Goal: Transaction & Acquisition: Purchase product/service

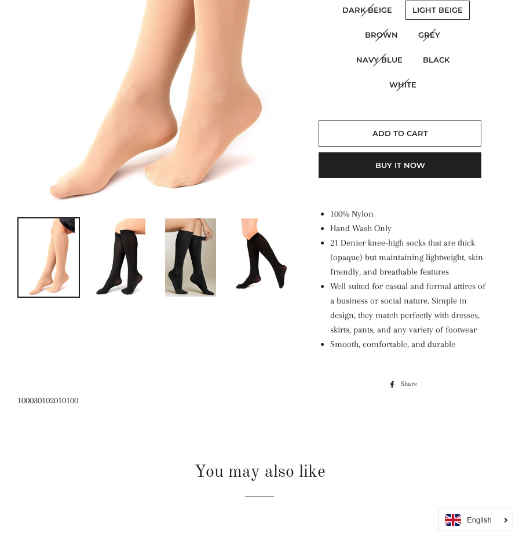
scroll to position [297, 0]
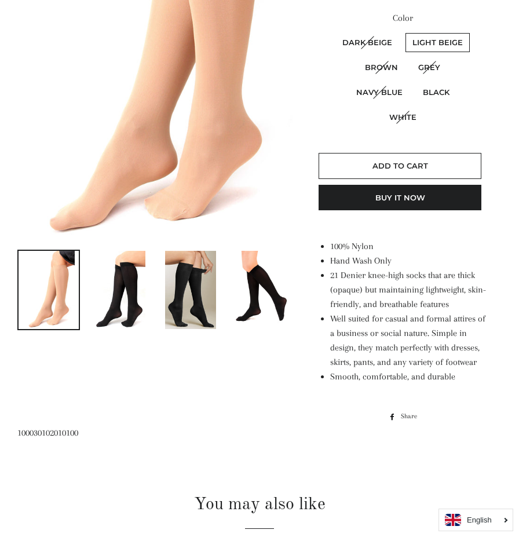
click at [430, 101] on label "Black" at bounding box center [436, 92] width 41 height 19
click at [415, 82] on input "Black" at bounding box center [414, 81] width 1 height 1
radio input "true"
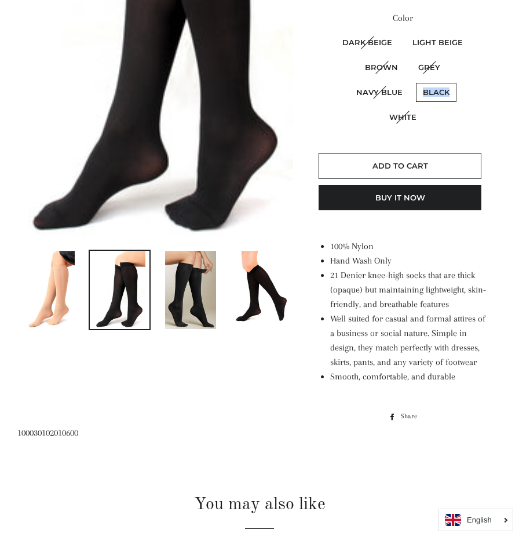
click at [430, 101] on label "Black" at bounding box center [436, 92] width 41 height 19
click at [415, 82] on input "Black" at bounding box center [414, 81] width 1 height 1
click at [316, 155] on div "Women's Knee-High Hosiery Socks Regular price Sale price LE 27.00 Unit price / …" at bounding box center [396, 127] width 209 height 598
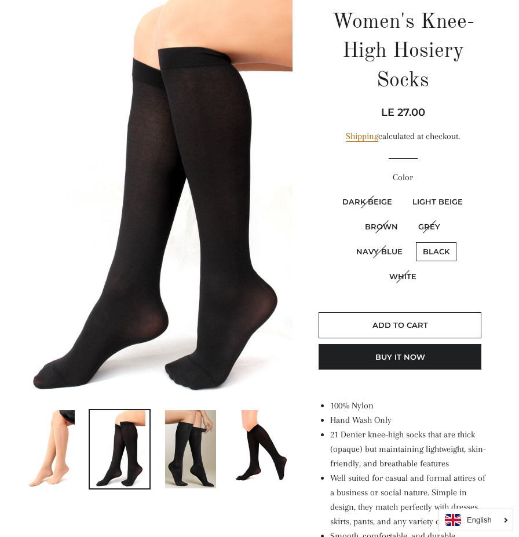
scroll to position [151, 0]
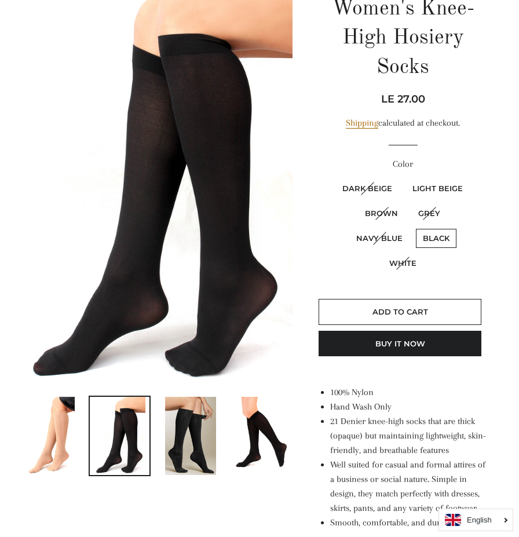
click at [267, 396] on link at bounding box center [261, 436] width 63 height 80
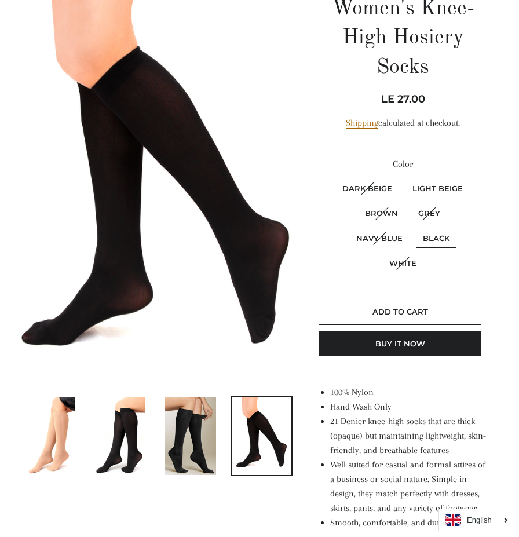
click at [180, 412] on img at bounding box center [190, 436] width 51 height 78
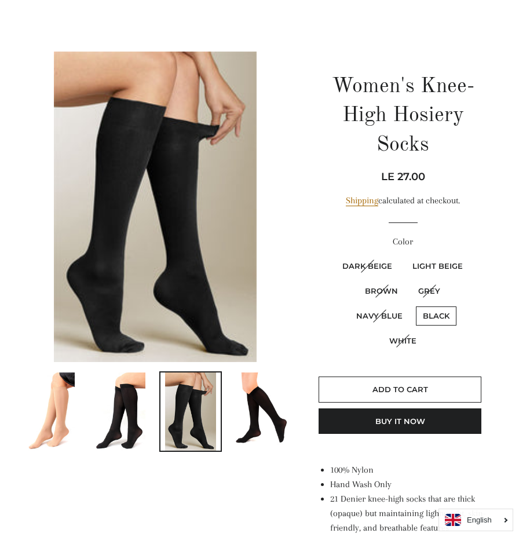
scroll to position [38, 0]
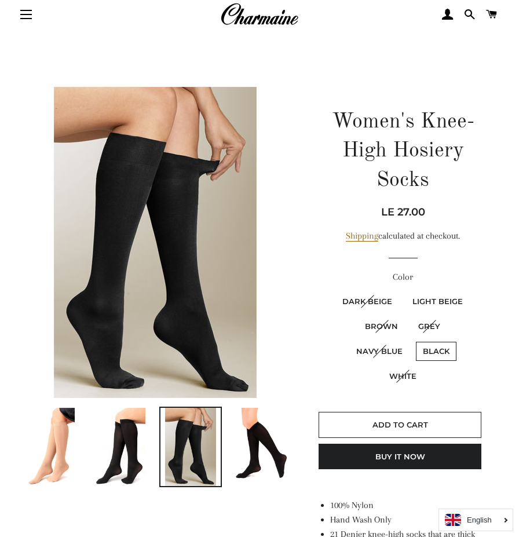
click at [397, 205] on div "Regular price Sale price LE 27.00 Unit price / per" at bounding box center [403, 212] width 169 height 16
click at [371, 204] on div "Regular price Sale price LE 27.00 Unit price / per" at bounding box center [403, 212] width 169 height 16
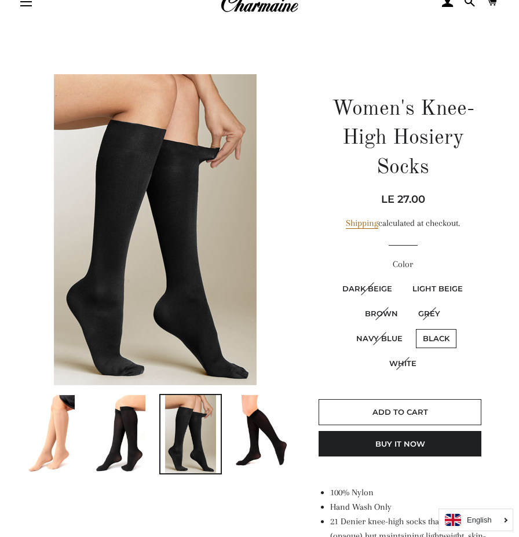
scroll to position [53, 0]
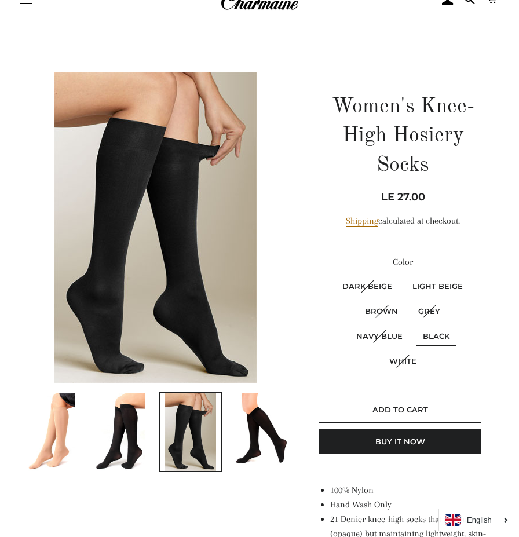
click at [146, 425] on link at bounding box center [120, 431] width 63 height 80
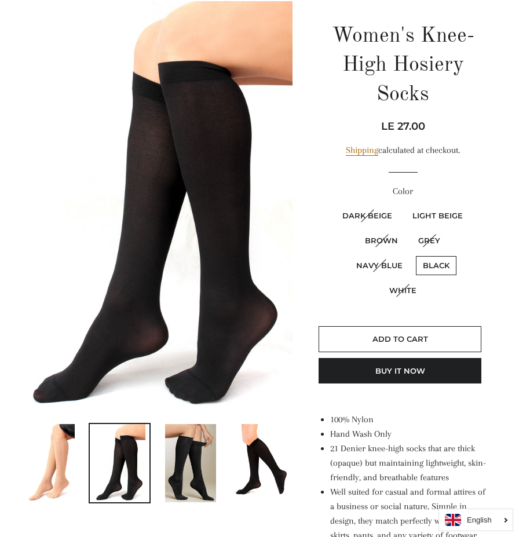
scroll to position [125, 0]
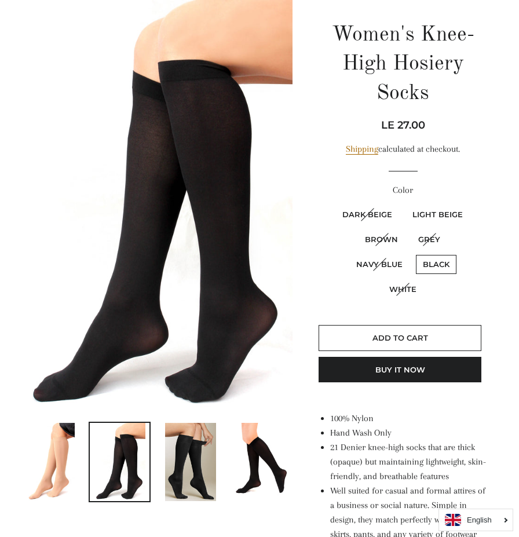
click at [178, 462] on img at bounding box center [190, 462] width 51 height 78
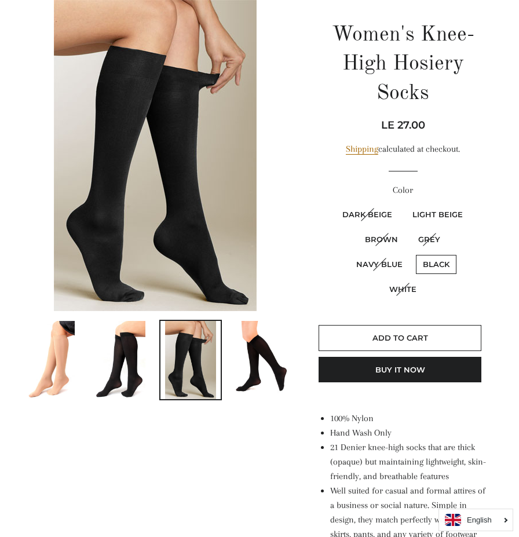
click at [150, 353] on link at bounding box center [120, 360] width 63 height 80
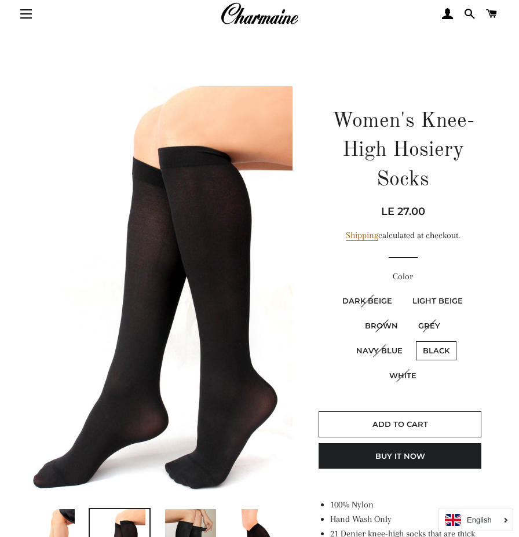
scroll to position [49, 0]
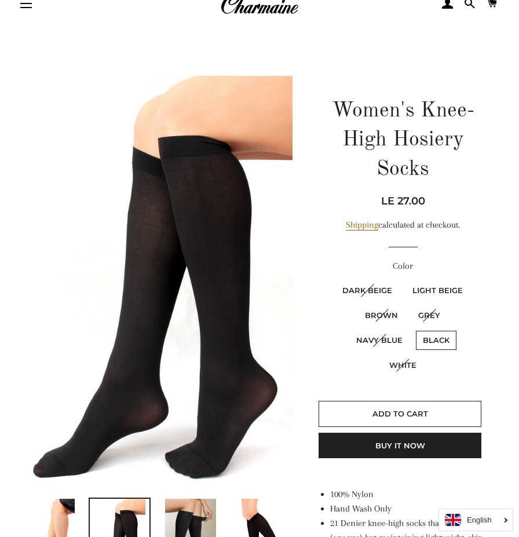
click at [115, 186] on img at bounding box center [154, 282] width 275 height 413
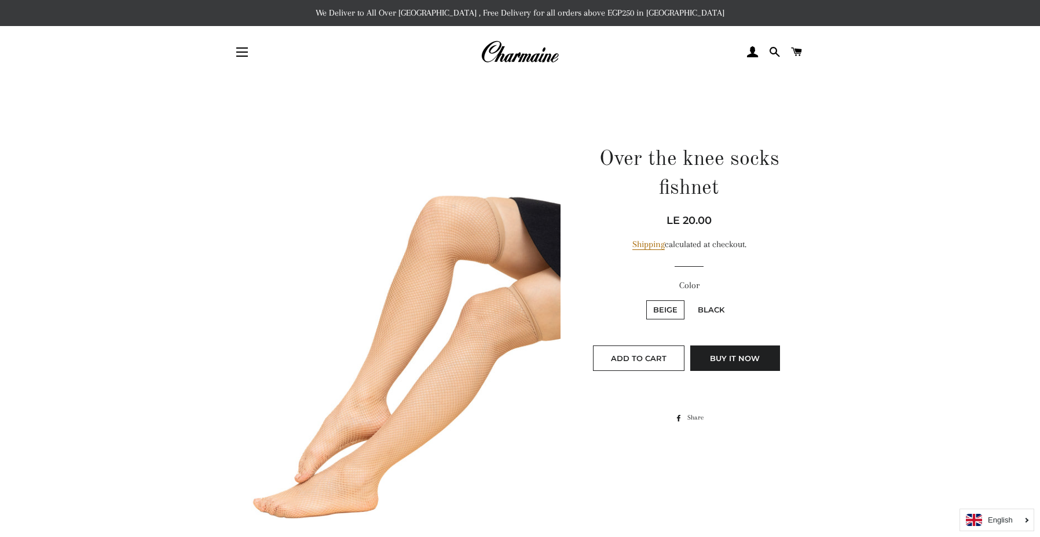
scroll to position [19, 0]
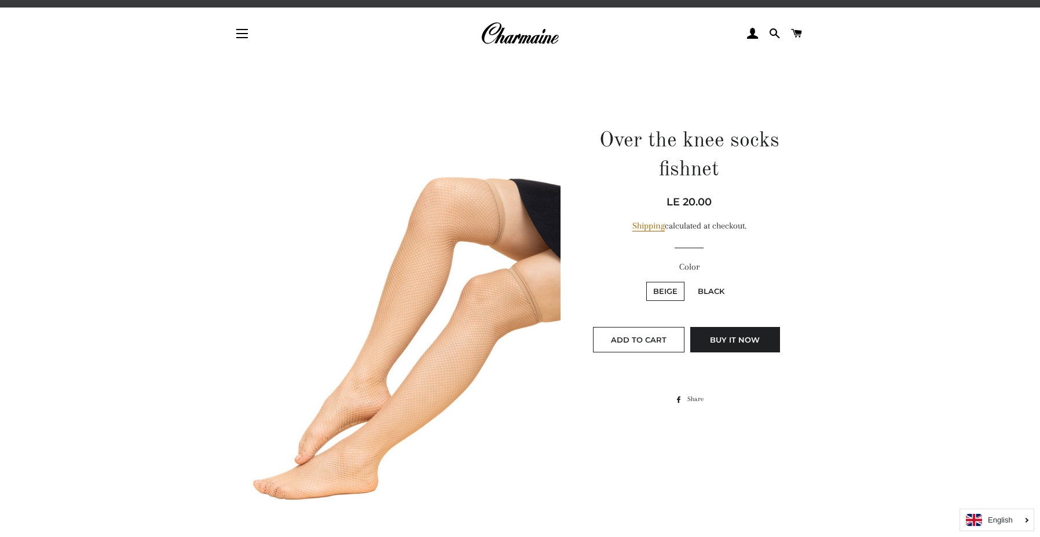
click at [702, 297] on label "Black" at bounding box center [711, 291] width 41 height 19
click at [690, 281] on input "Black" at bounding box center [689, 280] width 1 height 1
radio input "true"
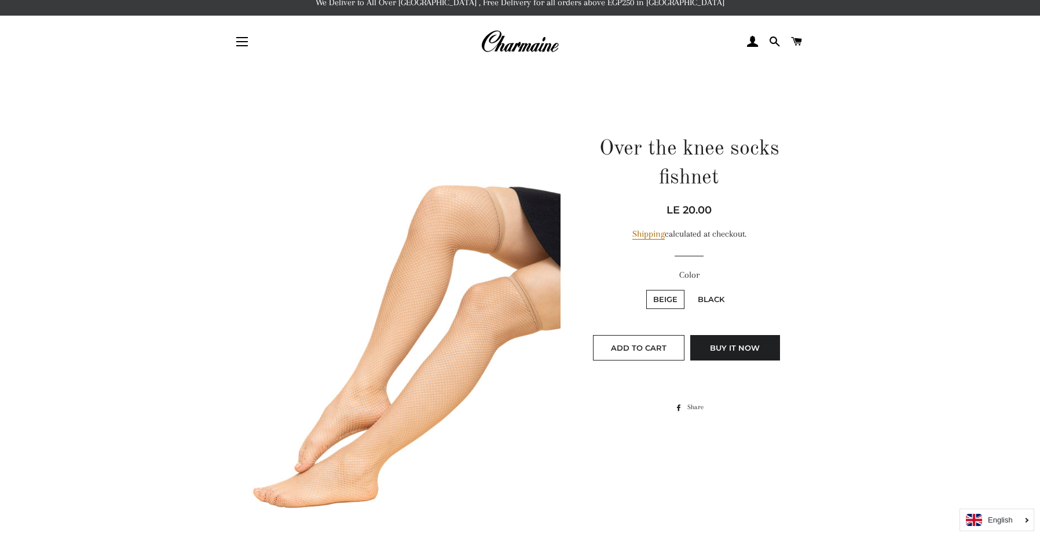
scroll to position [11, 0]
click at [697, 290] on label "Black" at bounding box center [711, 299] width 41 height 19
click at [690, 288] on input "Black" at bounding box center [689, 288] width 1 height 1
radio input "true"
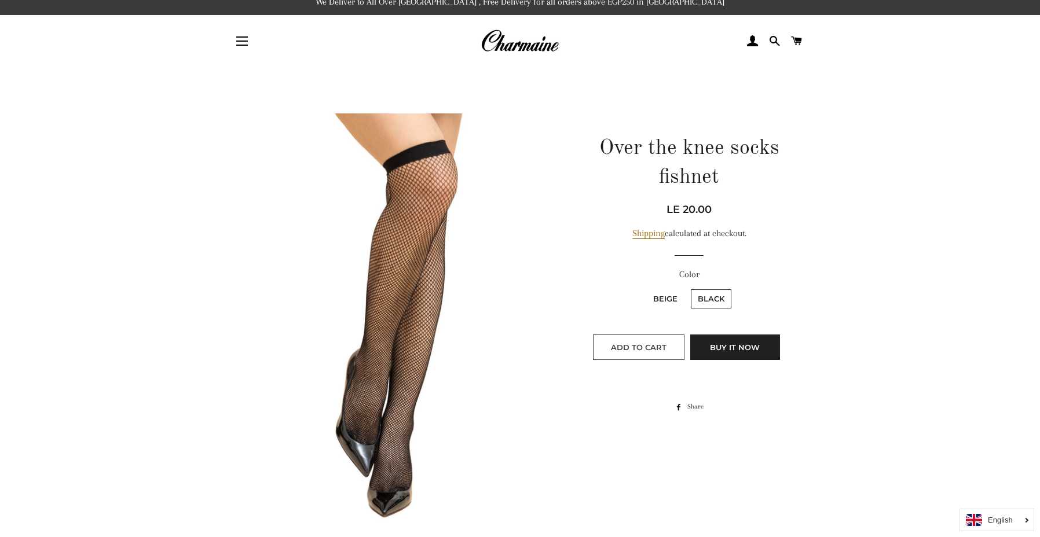
click at [670, 342] on button "Add to Cart" at bounding box center [639, 347] width 92 height 25
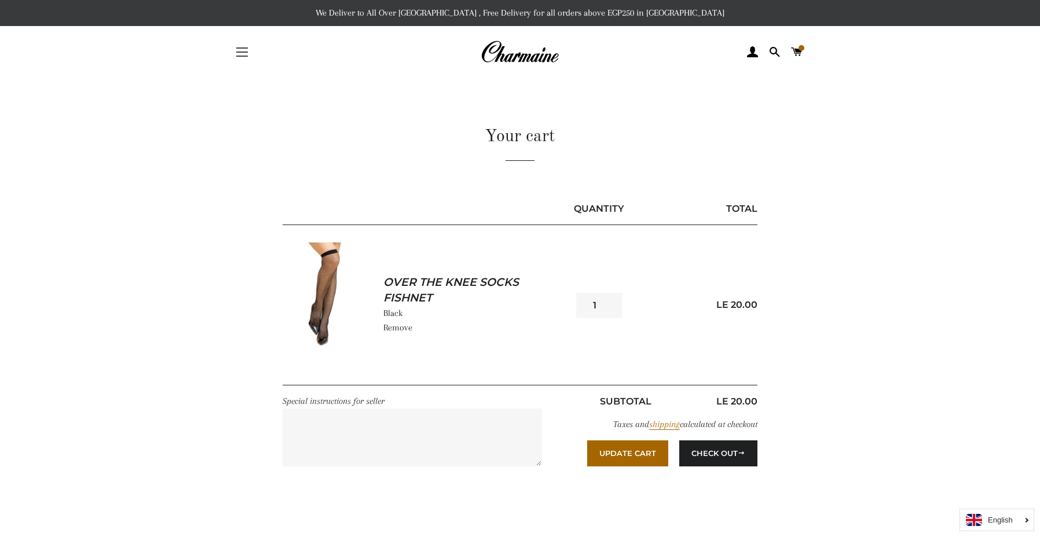
click at [245, 43] on button "Site navigation" at bounding box center [242, 52] width 29 height 29
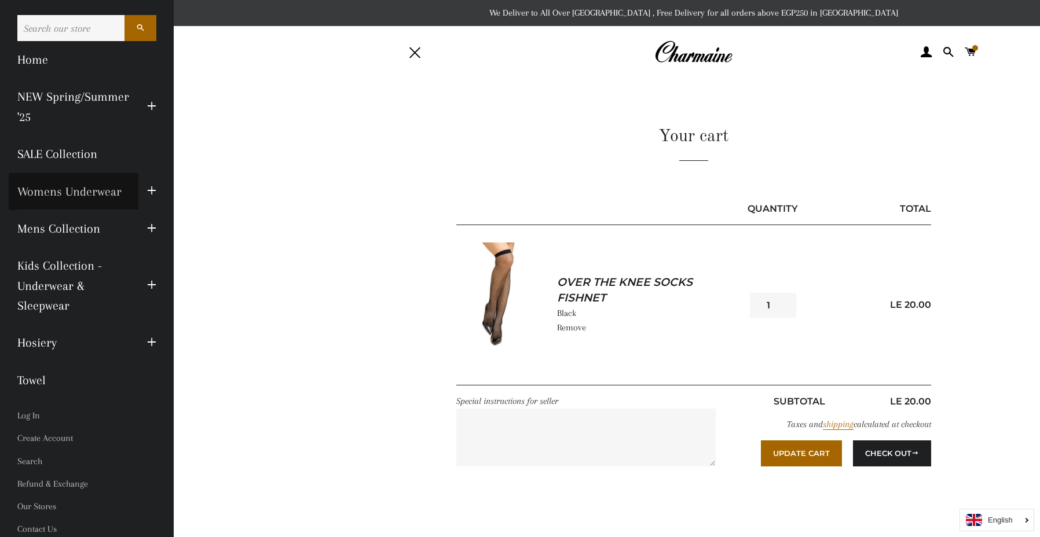
click at [97, 193] on link "Womens Underwear" at bounding box center [74, 191] width 130 height 37
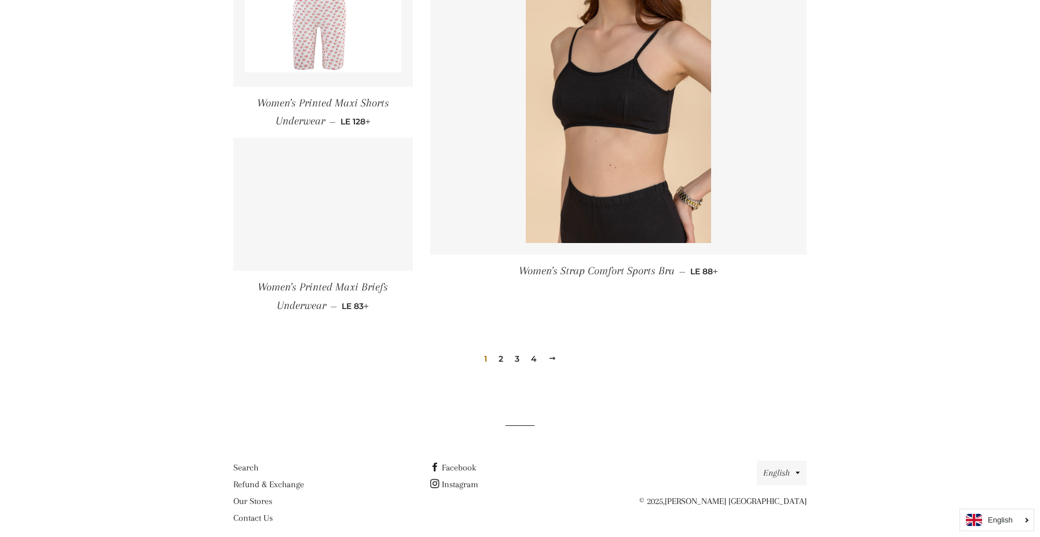
scroll to position [1623, 0]
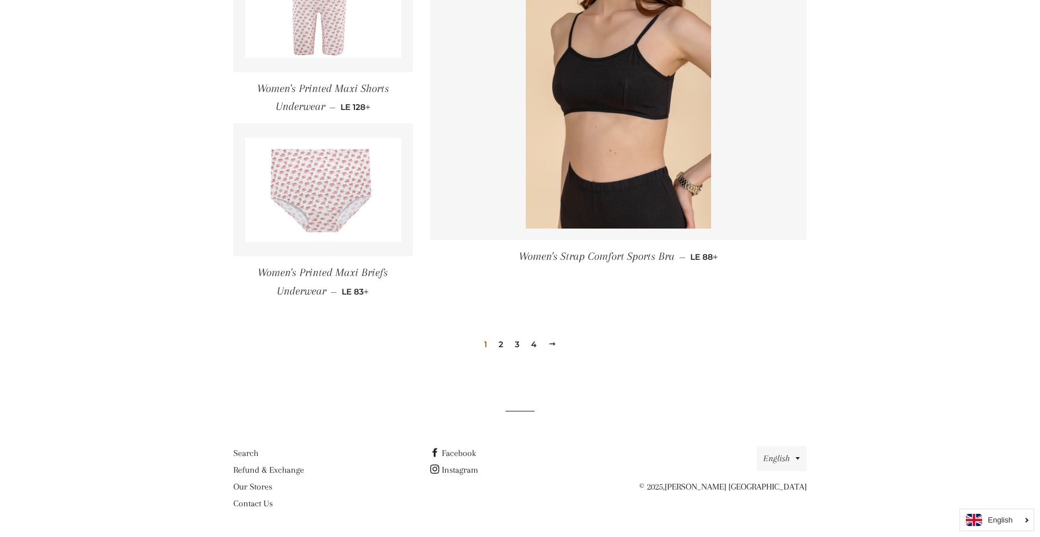
click at [552, 348] on span at bounding box center [552, 344] width 8 height 9
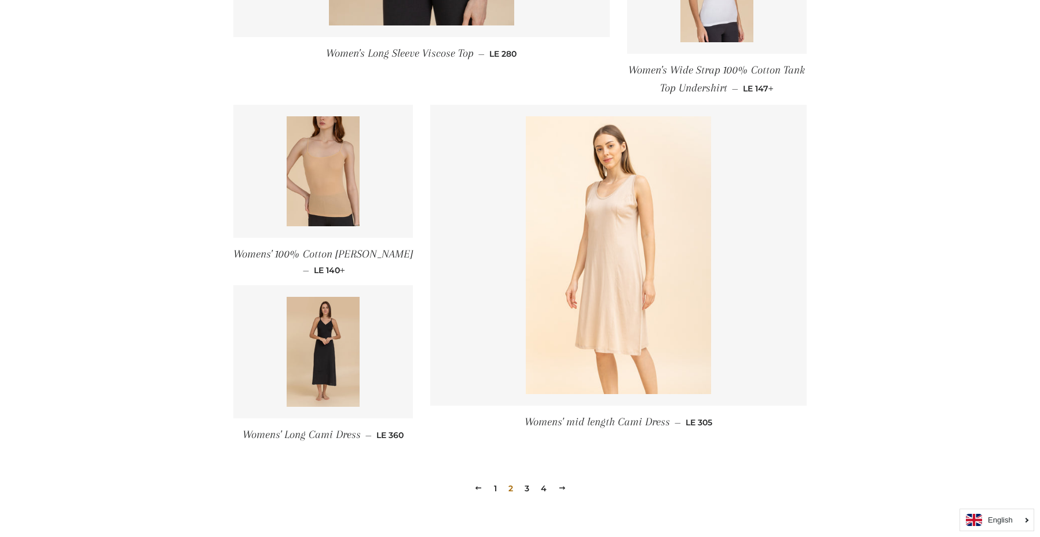
scroll to position [1634, 0]
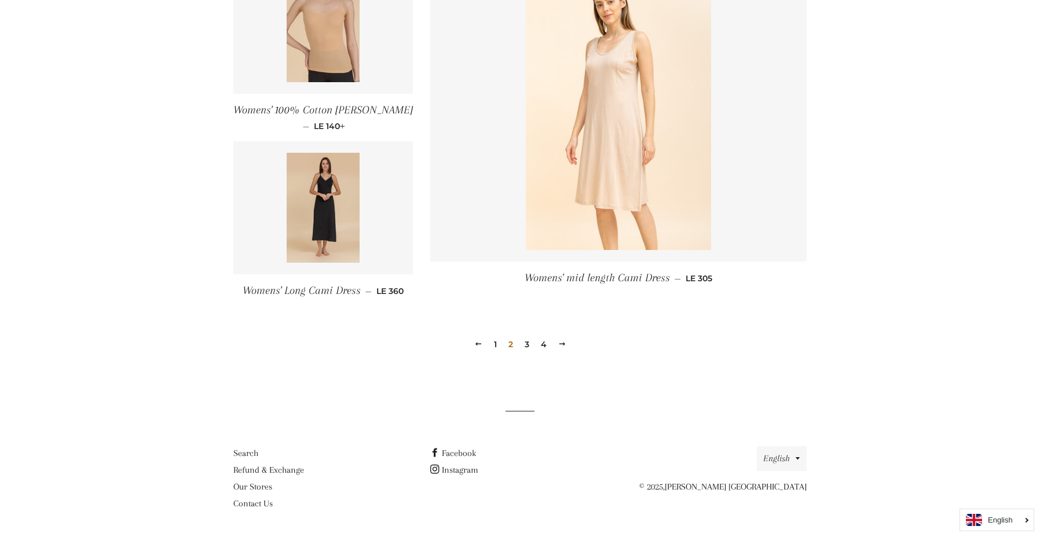
click at [551, 347] on div "Previous 1 2 3 4 Next" at bounding box center [519, 327] width 573 height 53
click at [558, 347] on span at bounding box center [562, 344] width 8 height 9
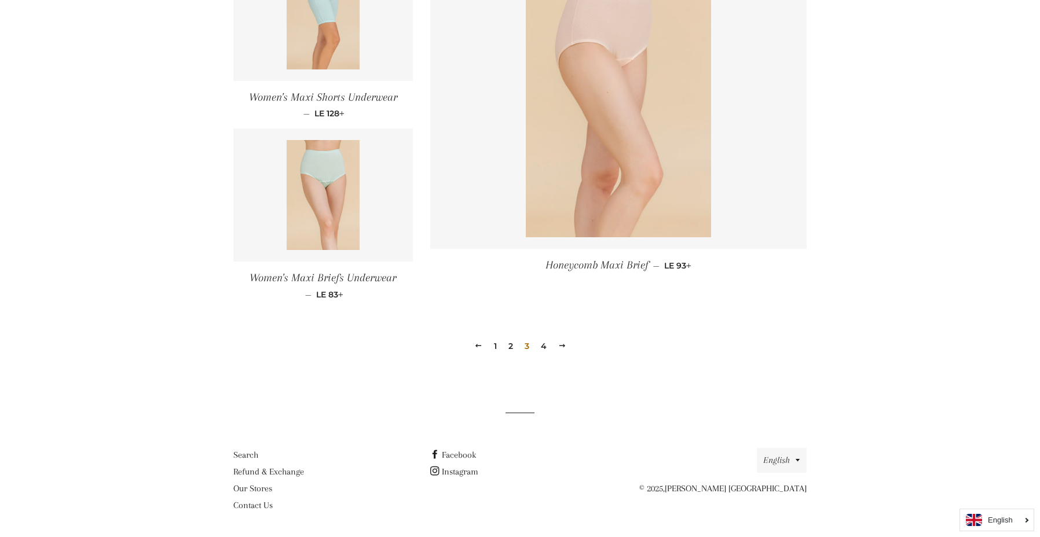
scroll to position [1581, 0]
click at [558, 341] on span at bounding box center [562, 344] width 8 height 9
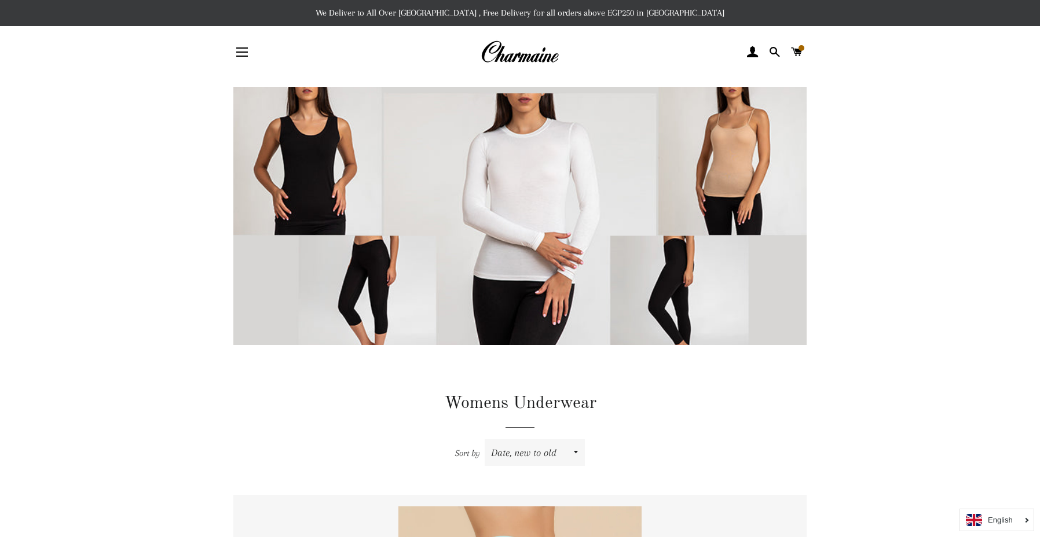
click at [260, 65] on div "Site navigation" at bounding box center [281, 52] width 96 height 35
click at [258, 65] on div "Site navigation" at bounding box center [281, 52] width 96 height 35
click at [248, 47] on button "Site navigation" at bounding box center [242, 52] width 29 height 29
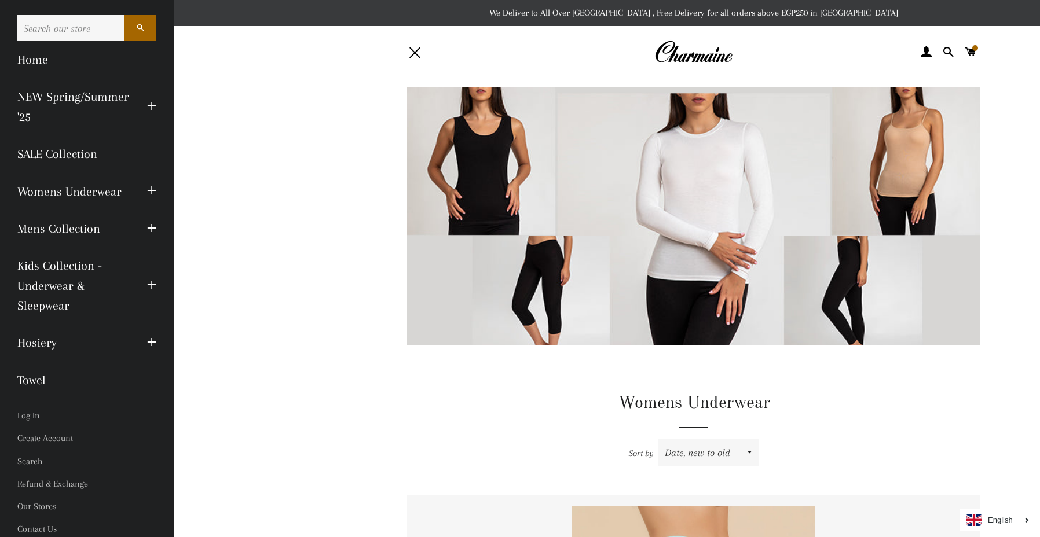
scroll to position [3, 0]
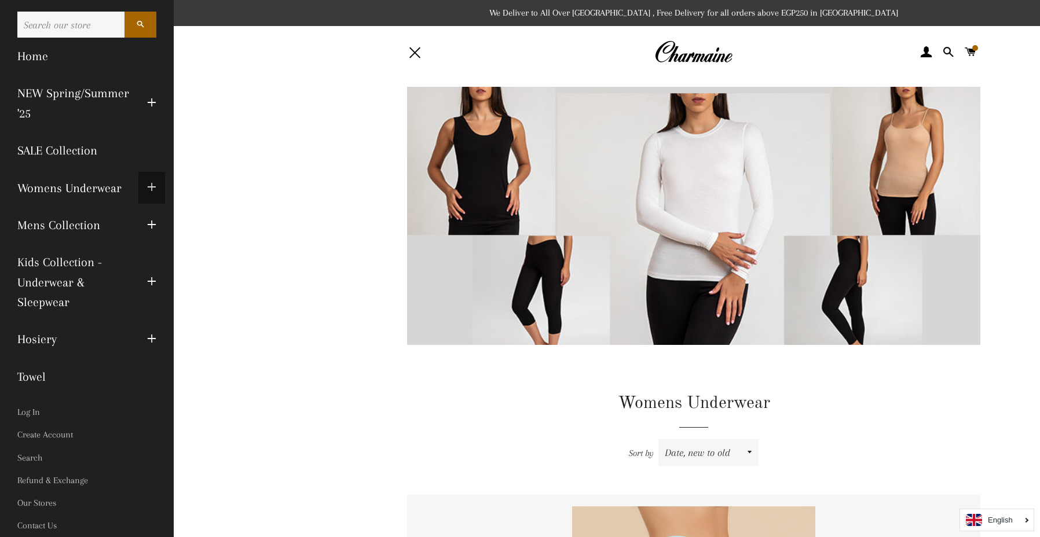
click at [154, 186] on span "button" at bounding box center [151, 188] width 9 height 14
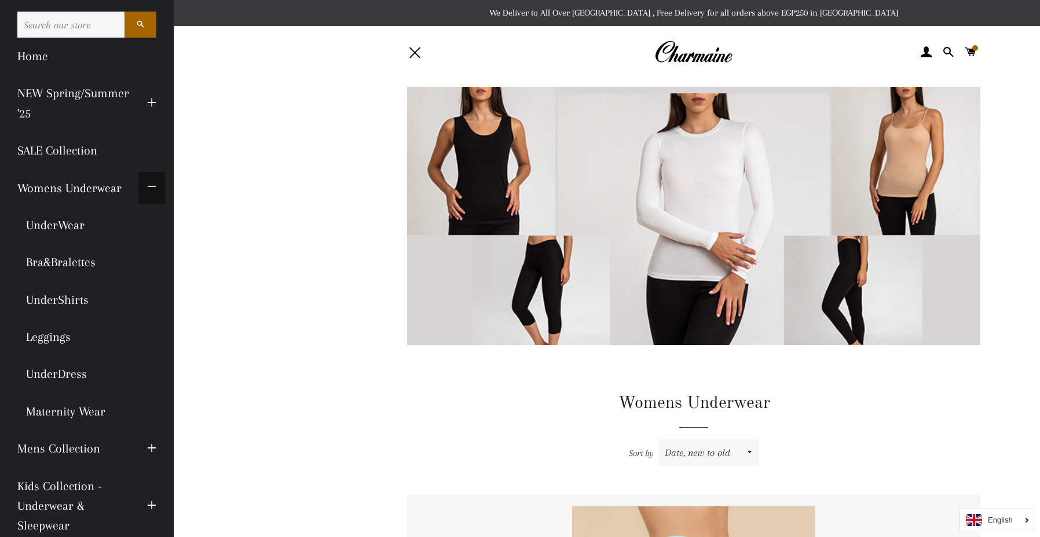
click at [150, 177] on button "Expand submenu Womens Underwear Collapse submenu Womens Underwear" at bounding box center [151, 188] width 27 height 32
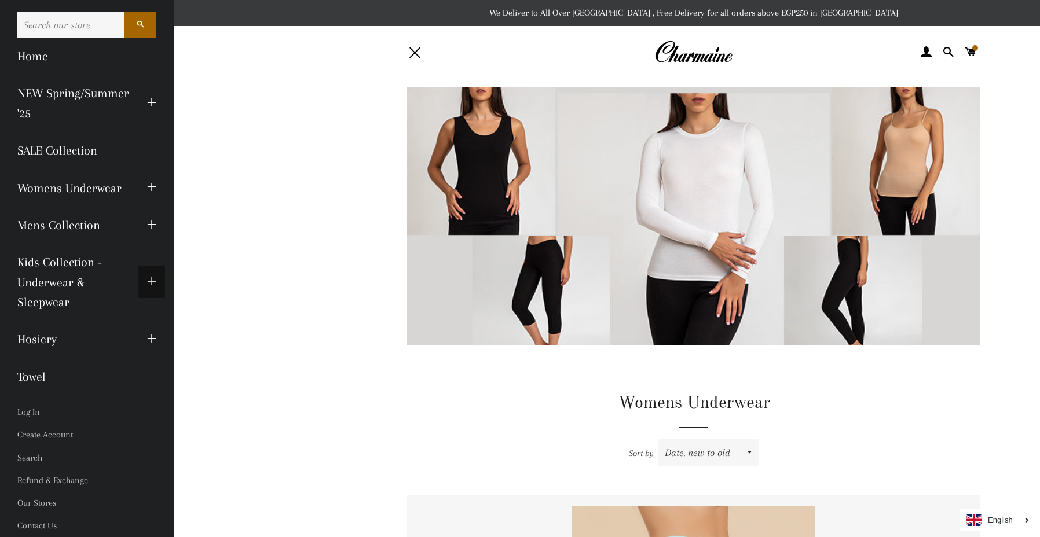
click at [155, 282] on span "button" at bounding box center [151, 282] width 9 height 14
click at [148, 104] on span "button" at bounding box center [151, 103] width 9 height 14
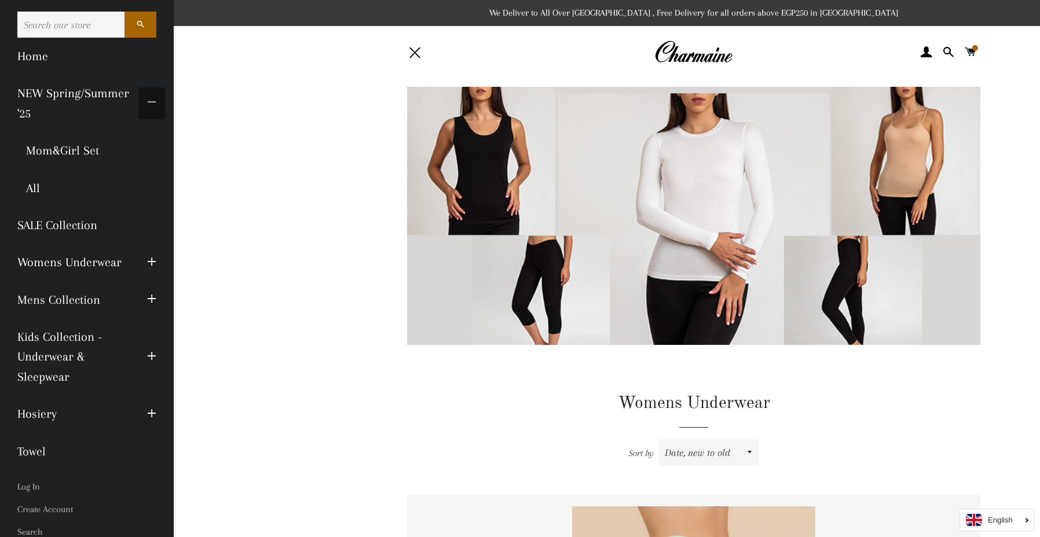
click at [148, 104] on span "button" at bounding box center [151, 103] width 9 height 14
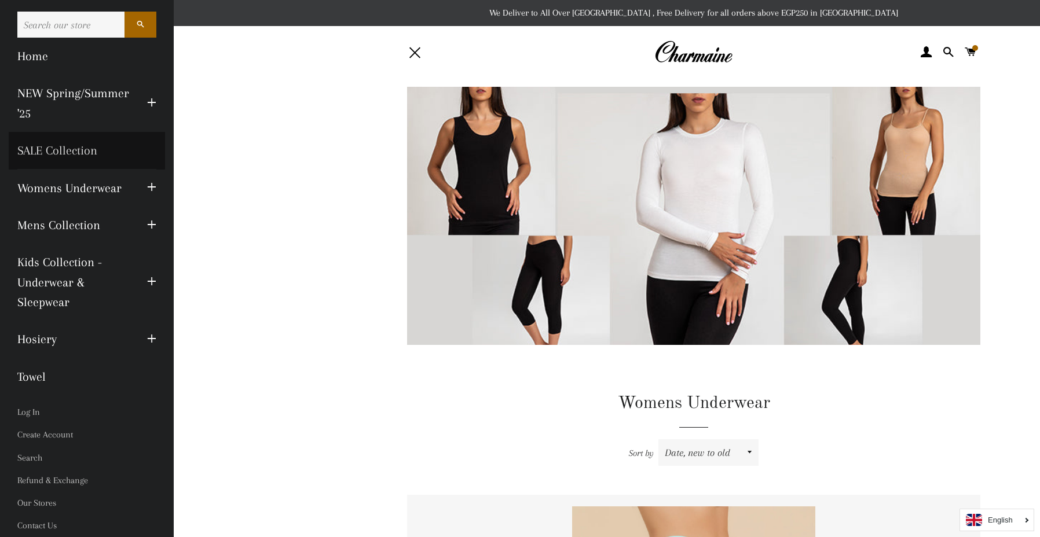
click at [81, 151] on link "SALE Collection" at bounding box center [87, 150] width 156 height 37
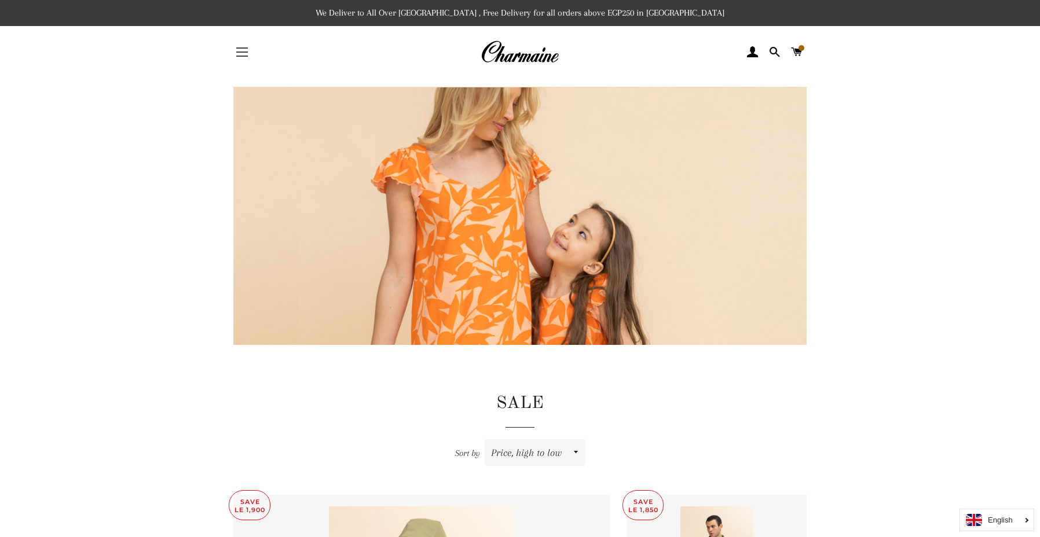
click at [233, 52] on button "Site navigation" at bounding box center [242, 52] width 29 height 29
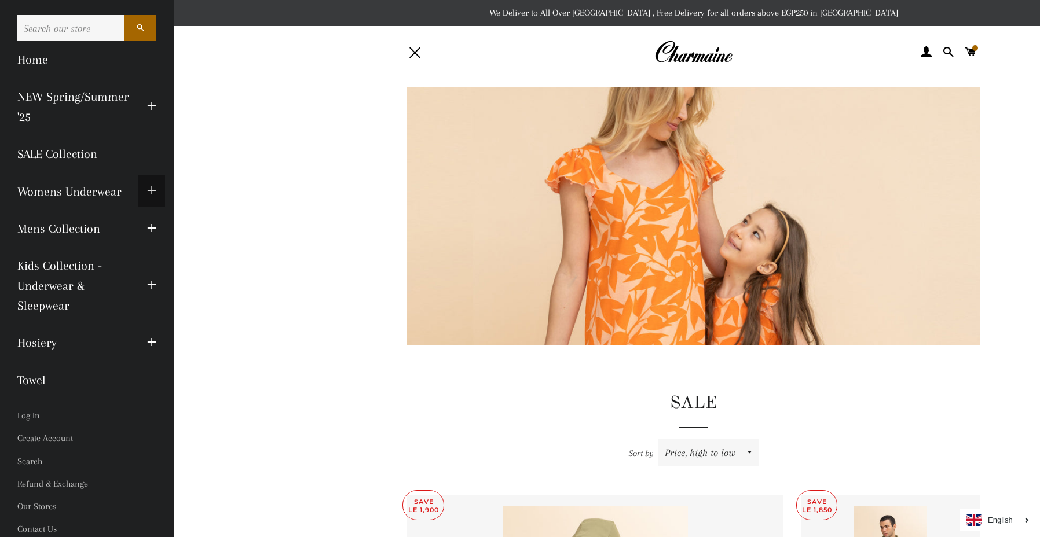
click at [156, 197] on button "Expand submenu Womens Underwear Collapse submenu Womens Underwear" at bounding box center [151, 191] width 27 height 32
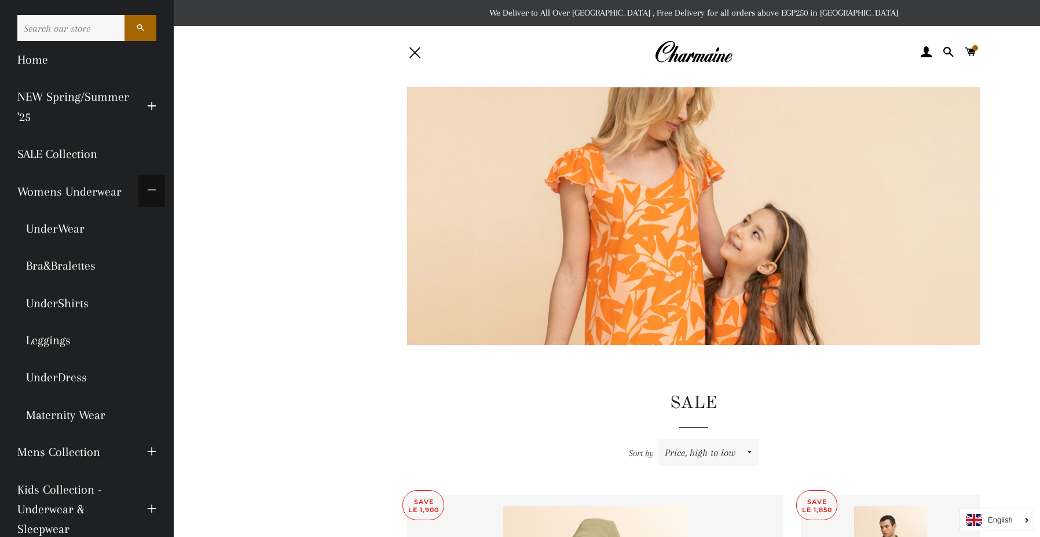
click at [146, 197] on button "Expand submenu Womens Underwear Collapse submenu Womens Underwear" at bounding box center [151, 191] width 27 height 32
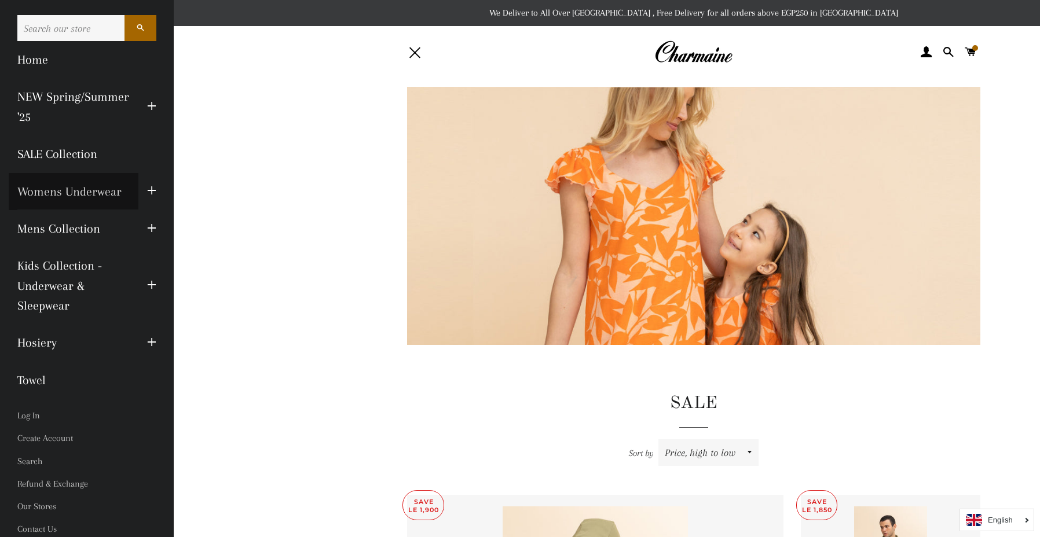
click at [90, 189] on link "Womens Underwear" at bounding box center [74, 191] width 130 height 37
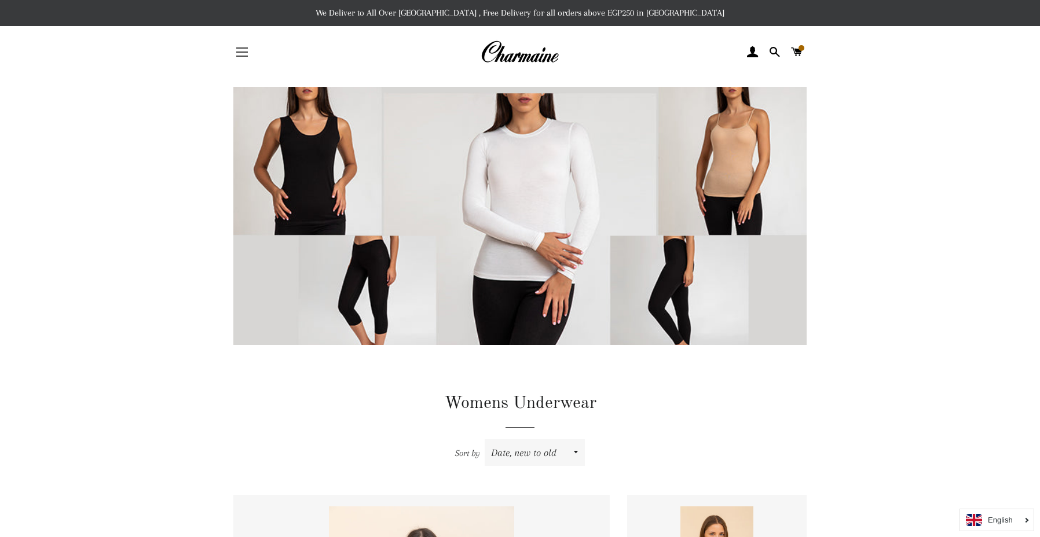
click at [241, 54] on button "Site navigation" at bounding box center [242, 52] width 29 height 29
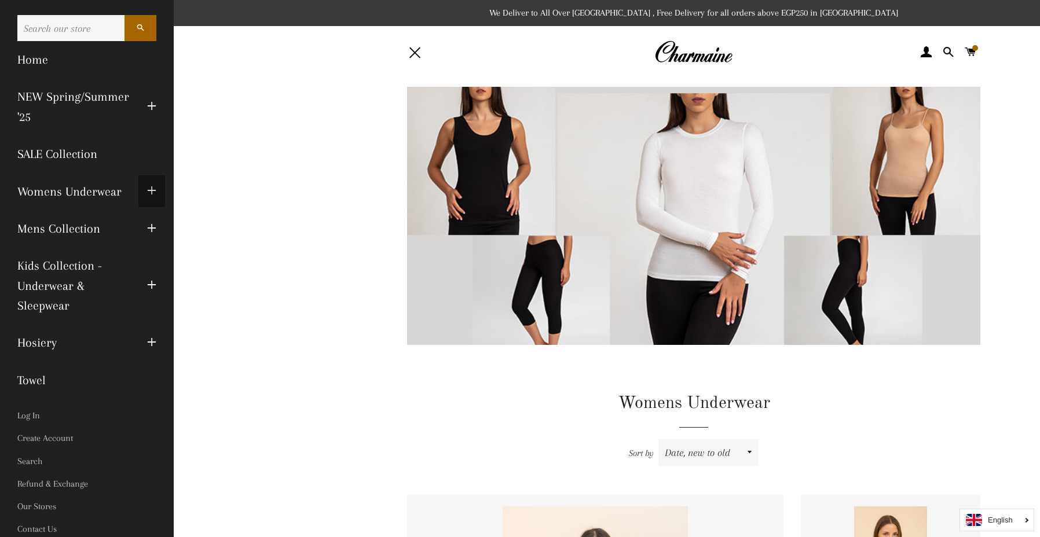
click at [151, 193] on span "button" at bounding box center [151, 191] width 9 height 14
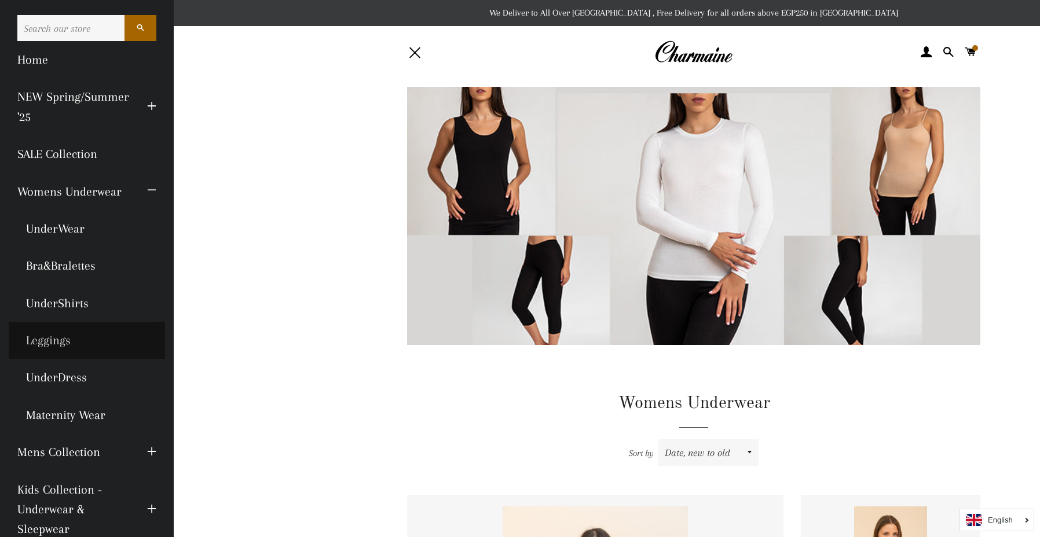
click at [68, 336] on link "Leggings" at bounding box center [87, 340] width 156 height 37
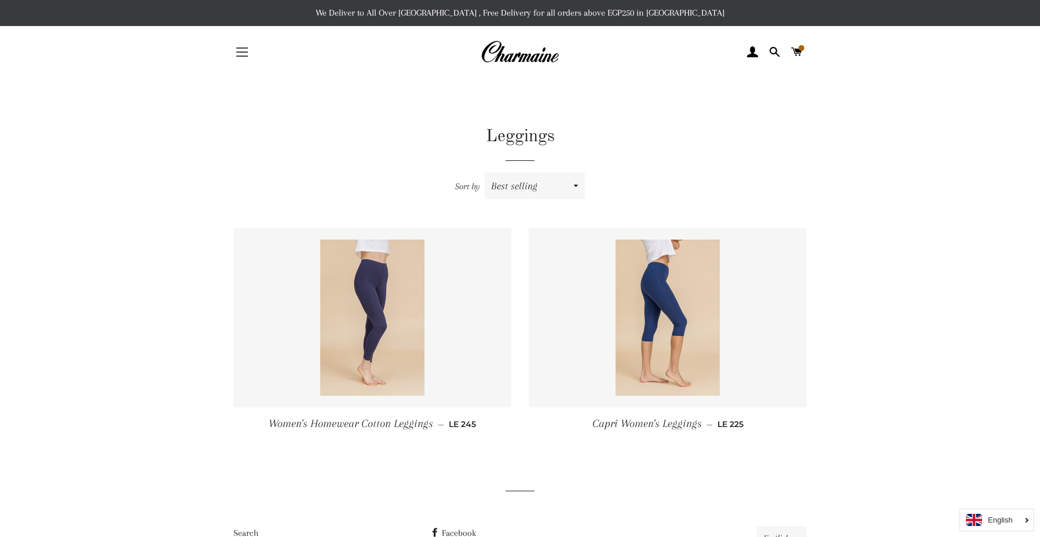
click at [228, 49] on button "Site navigation" at bounding box center [242, 52] width 29 height 29
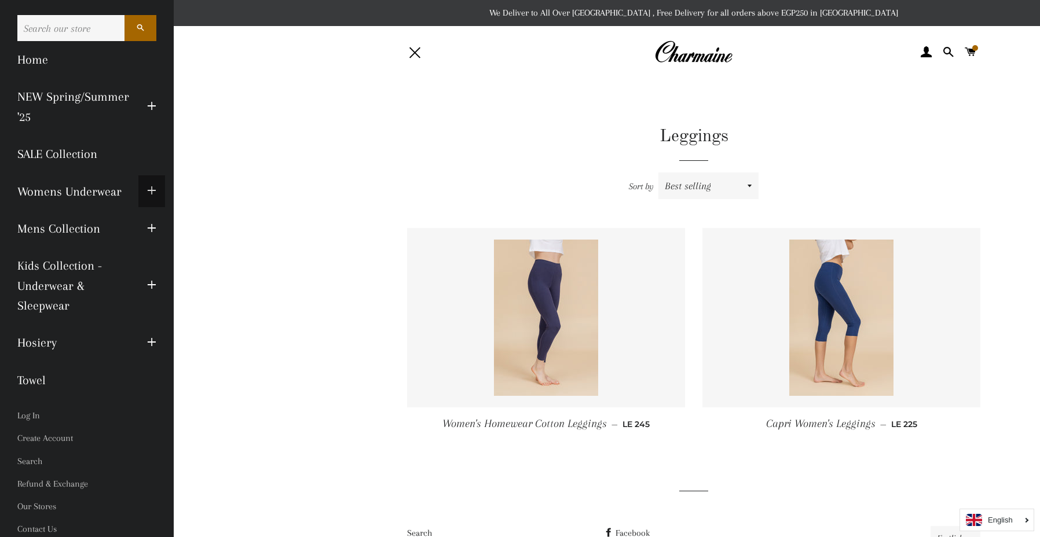
click at [155, 192] on span "button" at bounding box center [151, 191] width 9 height 14
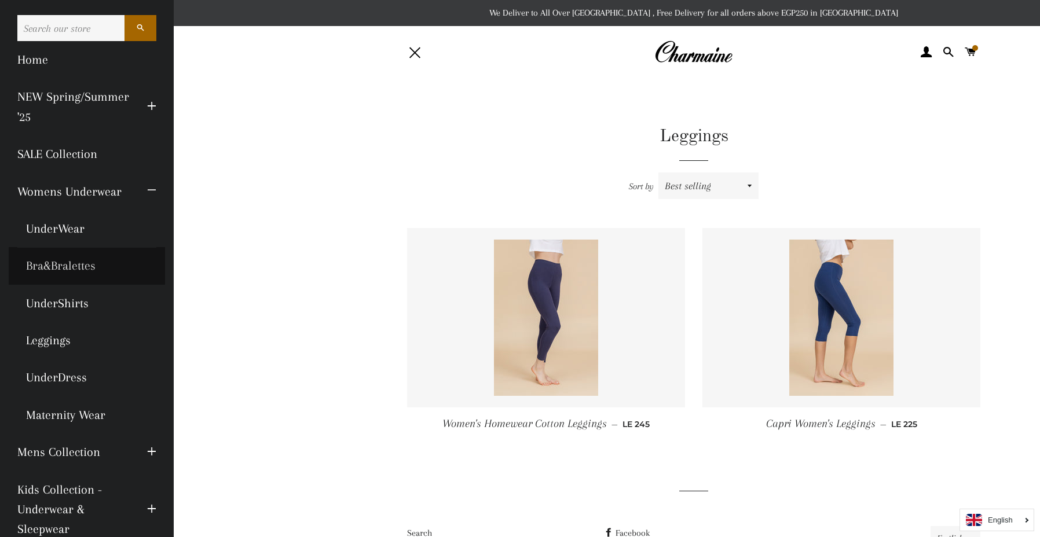
click at [85, 268] on link "Bra&Bralettes" at bounding box center [87, 265] width 156 height 37
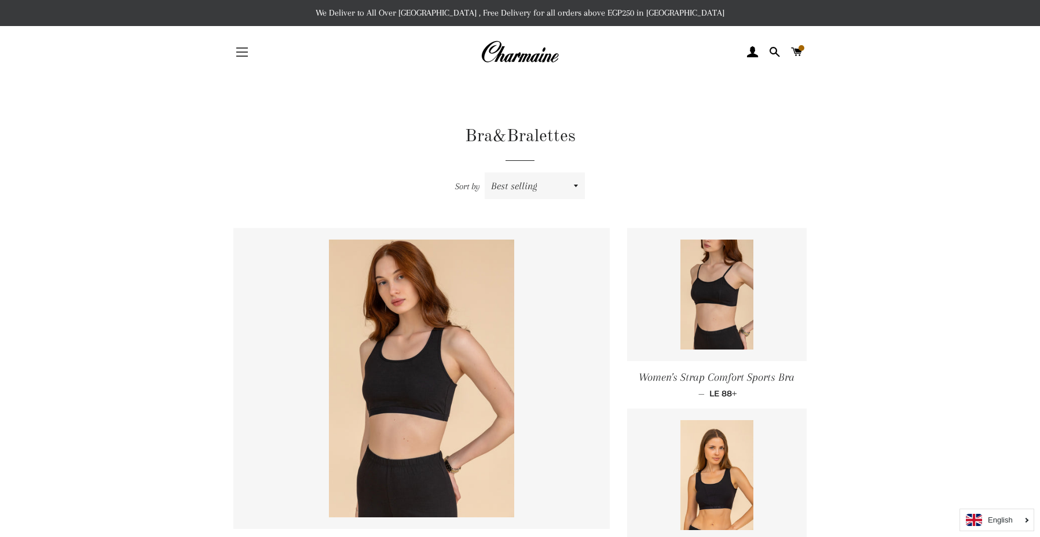
click at [244, 42] on button "Site navigation" at bounding box center [242, 52] width 29 height 29
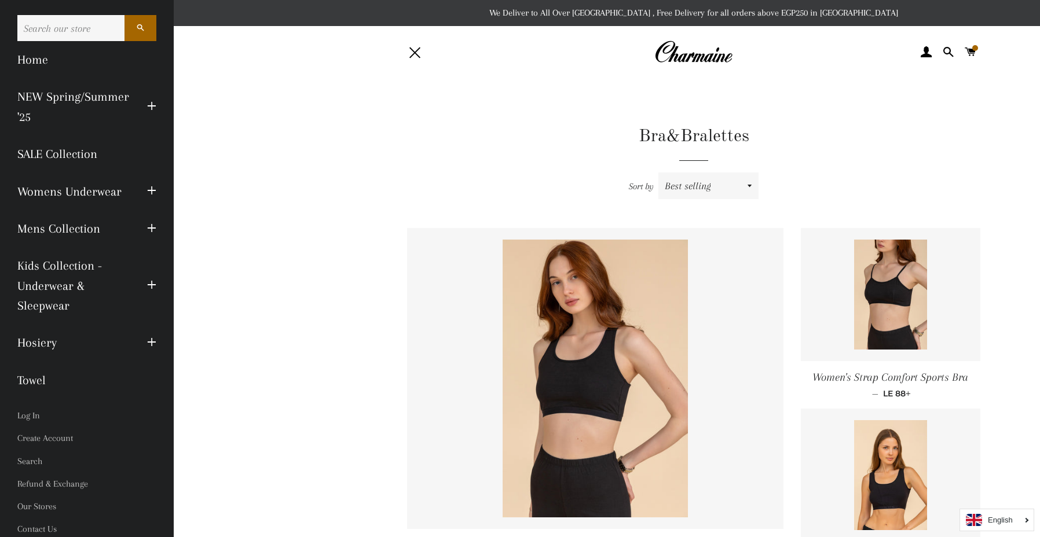
scroll to position [3, 0]
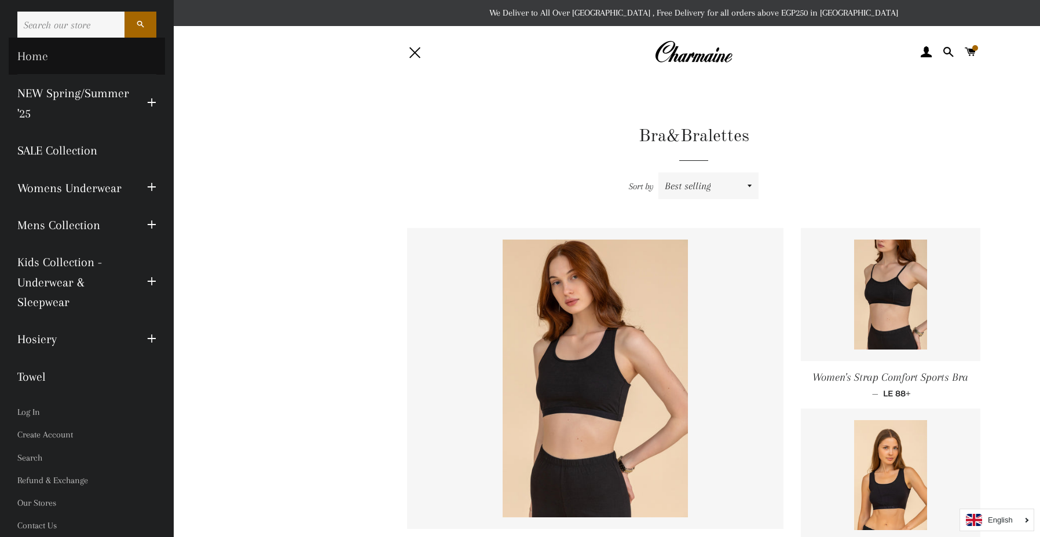
click at [21, 57] on link "Home" at bounding box center [87, 56] width 156 height 37
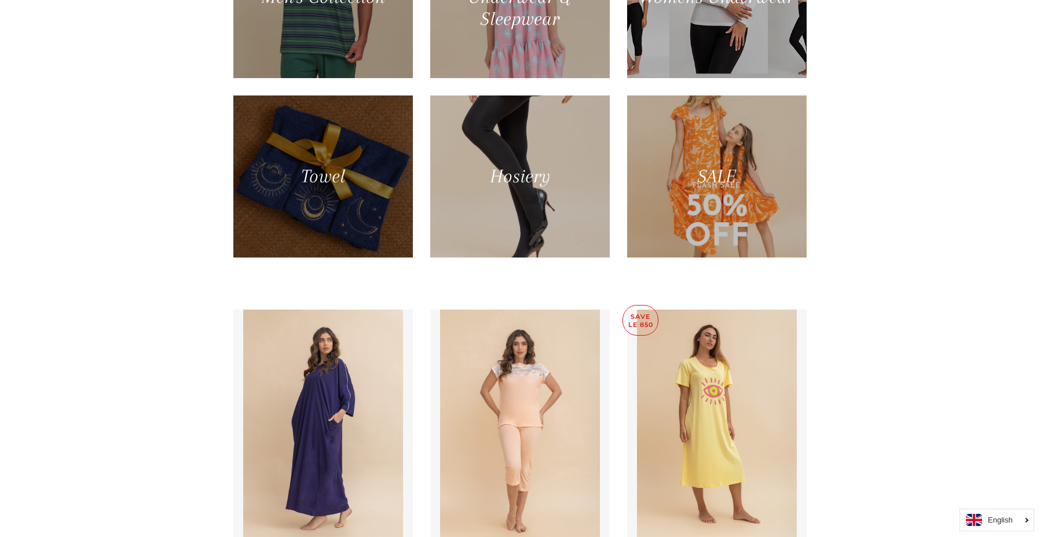
scroll to position [965, 0]
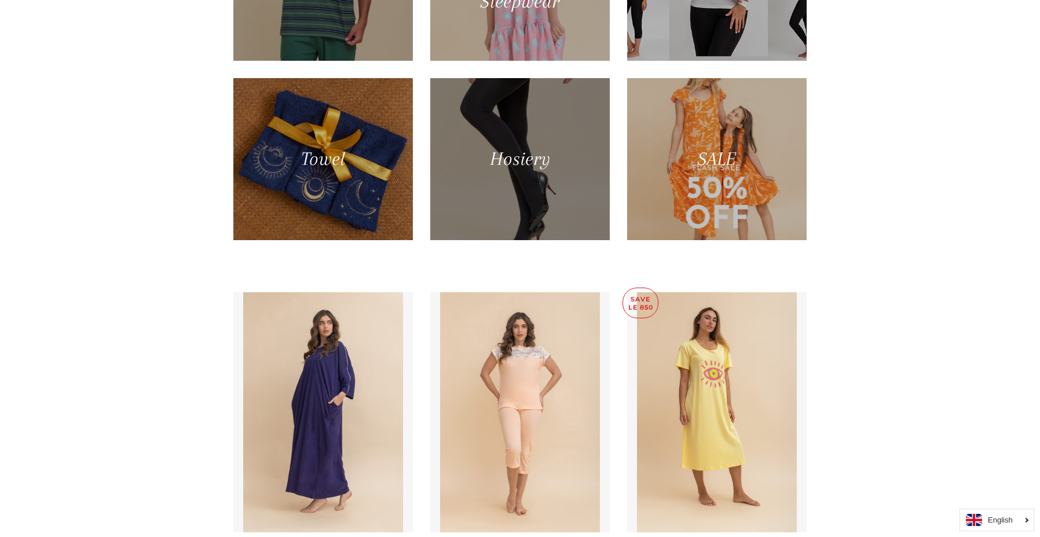
click at [454, 159] on div at bounding box center [519, 159] width 185 height 167
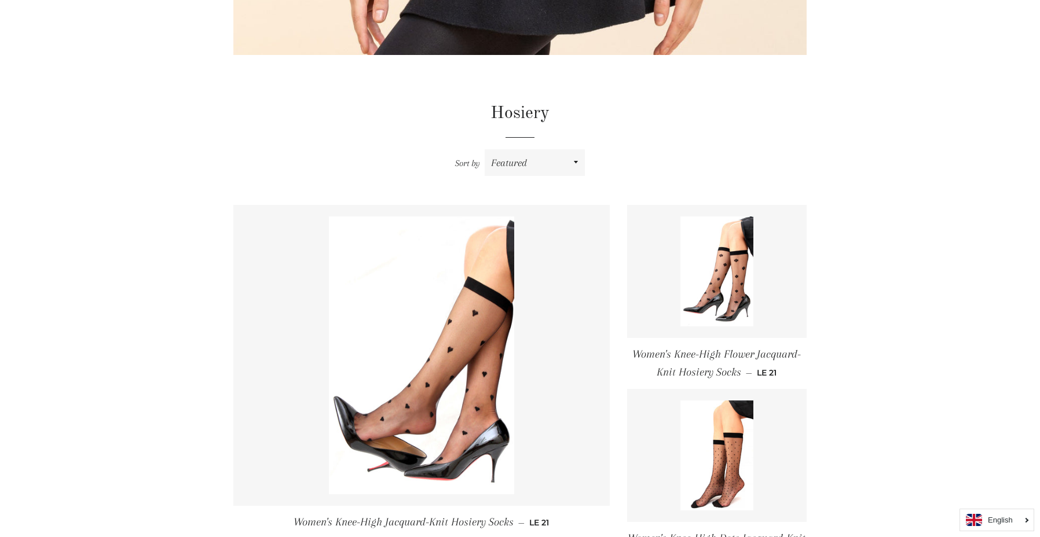
scroll to position [303, 0]
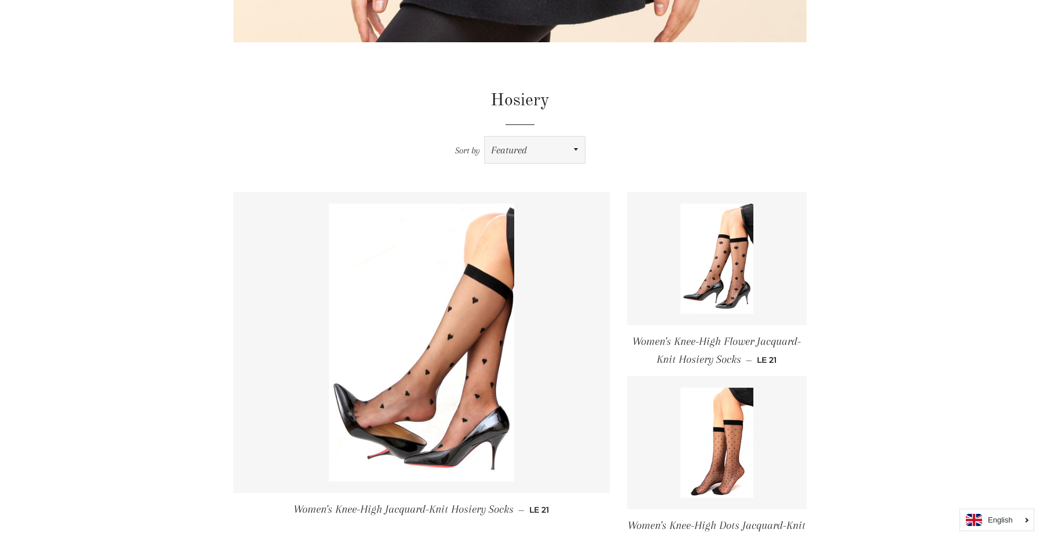
click at [487, 151] on select "Featured Best selling Alphabetically, A-Z Alphabetically, Z-A Price, low to hig…" at bounding box center [535, 150] width 100 height 27
click at [437, 151] on div "Sort by Featured Best selling Alphabetically, A-Z Alphabetically, Z-A Price, lo…" at bounding box center [519, 150] width 573 height 27
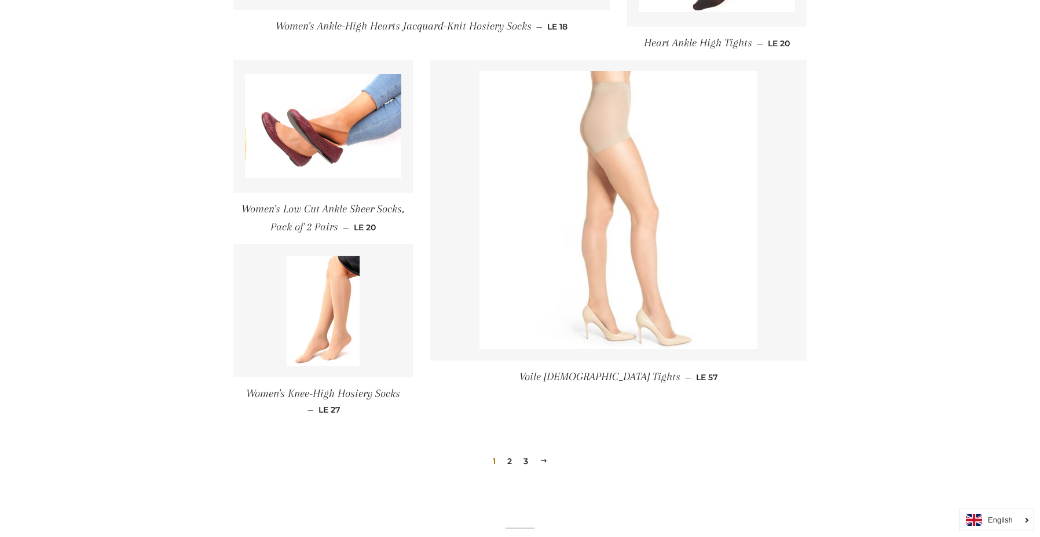
scroll to position [1502, 0]
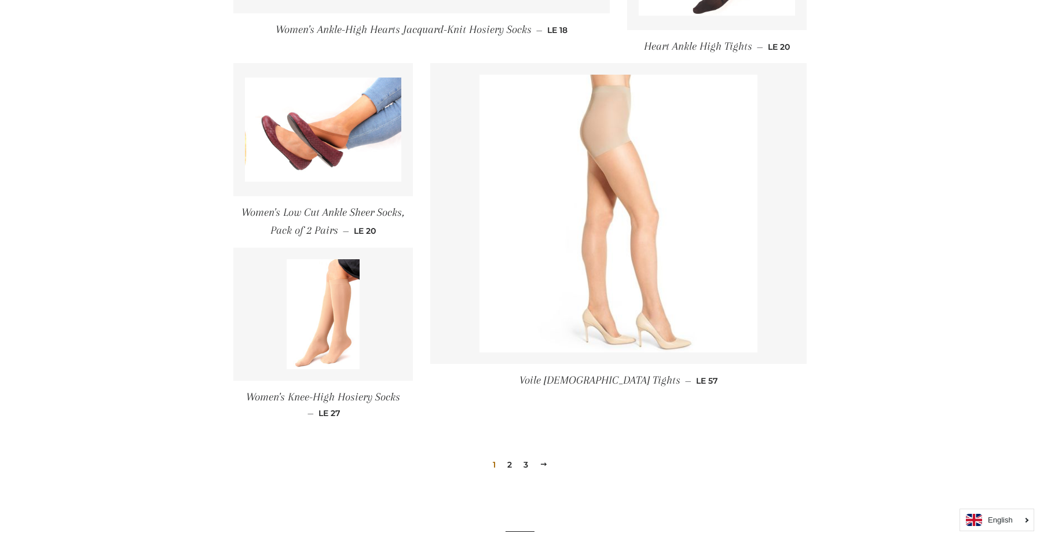
click at [546, 463] on span at bounding box center [544, 464] width 8 height 9
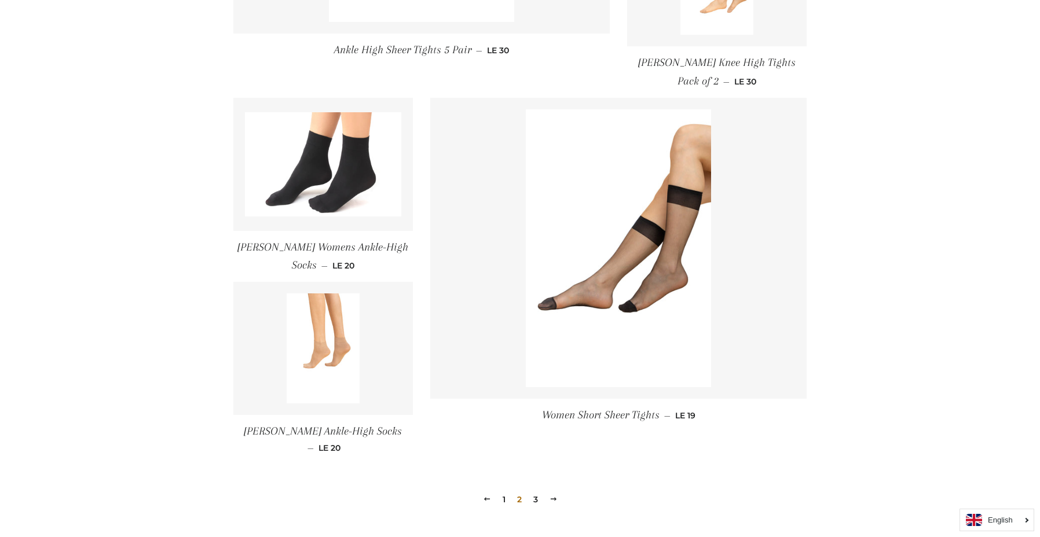
scroll to position [1565, 0]
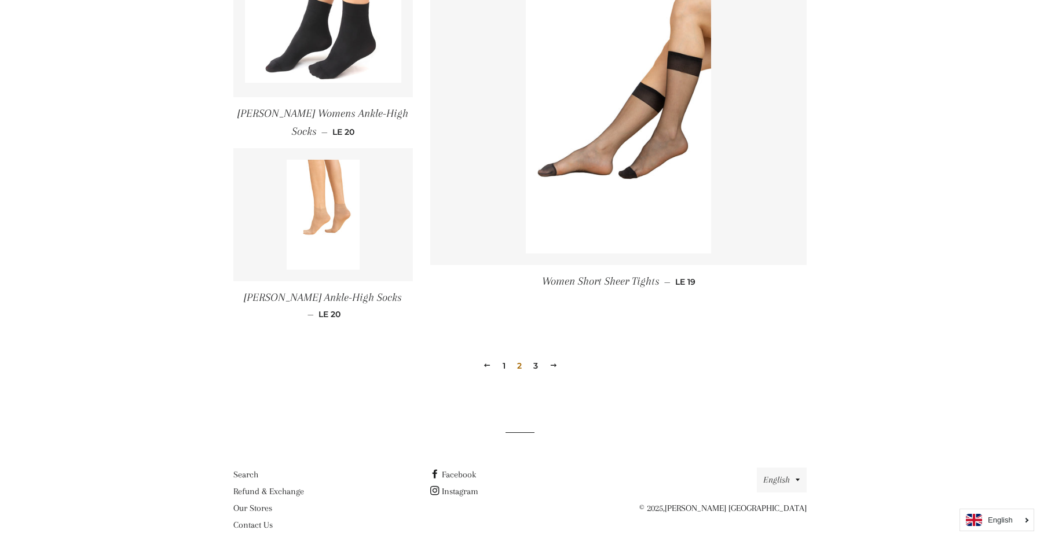
click at [557, 361] on span at bounding box center [554, 365] width 8 height 9
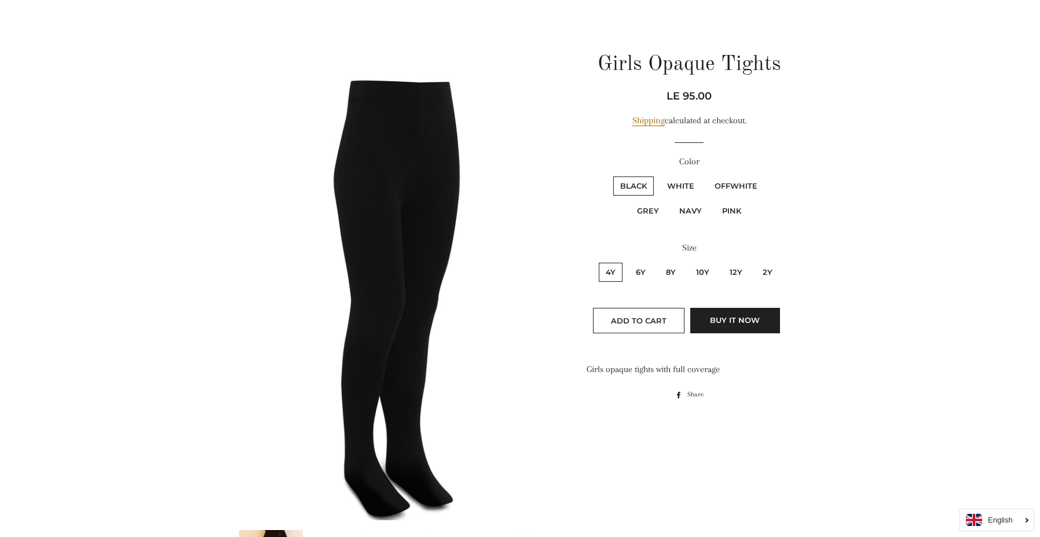
scroll to position [117, 0]
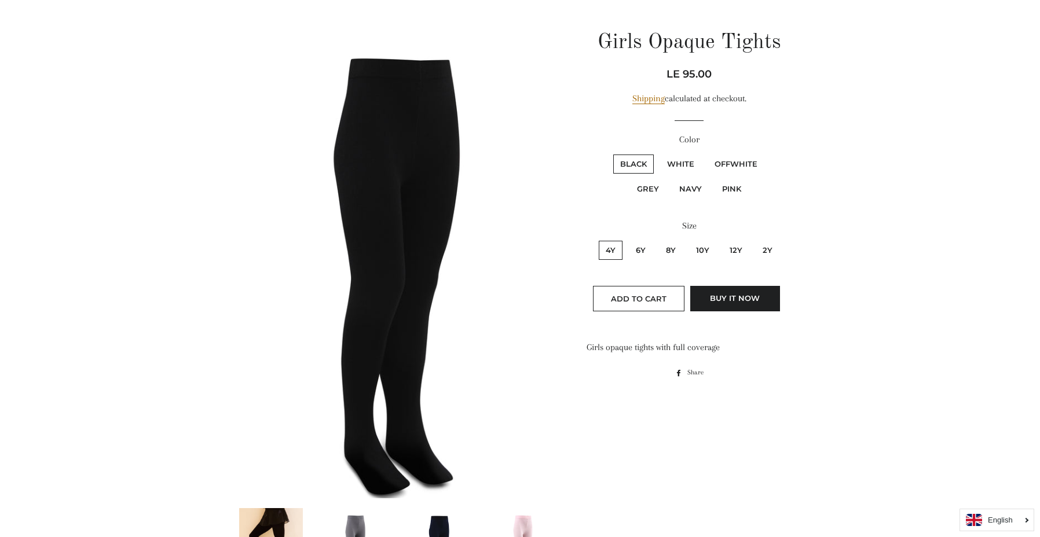
click at [696, 159] on label "White" at bounding box center [680, 164] width 41 height 19
click at [659, 153] on input "White" at bounding box center [658, 153] width 1 height 1
radio input "true"
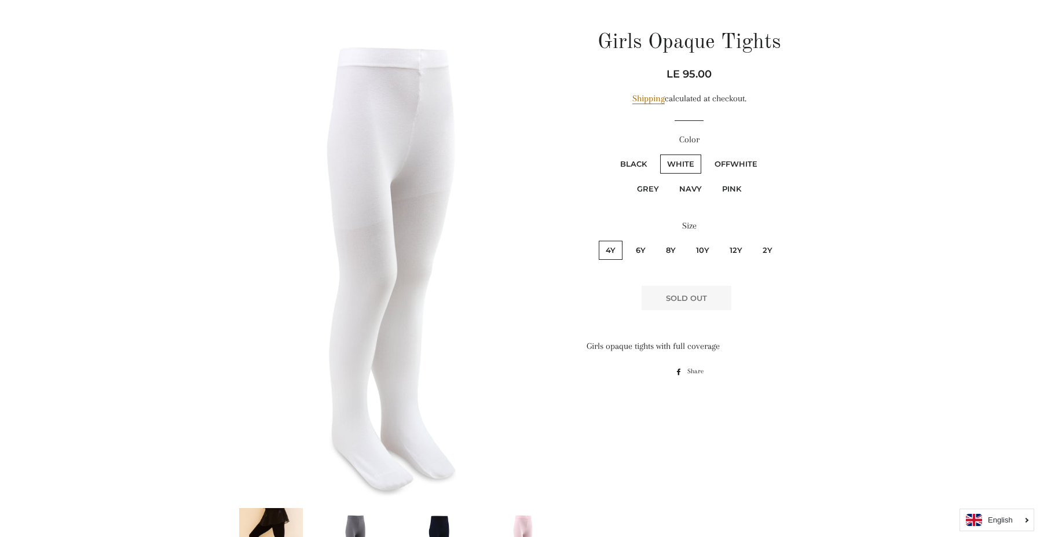
click at [730, 156] on label "OffWhite" at bounding box center [736, 164] width 57 height 19
click at [707, 153] on input "OffWhite" at bounding box center [706, 153] width 1 height 1
radio input "true"
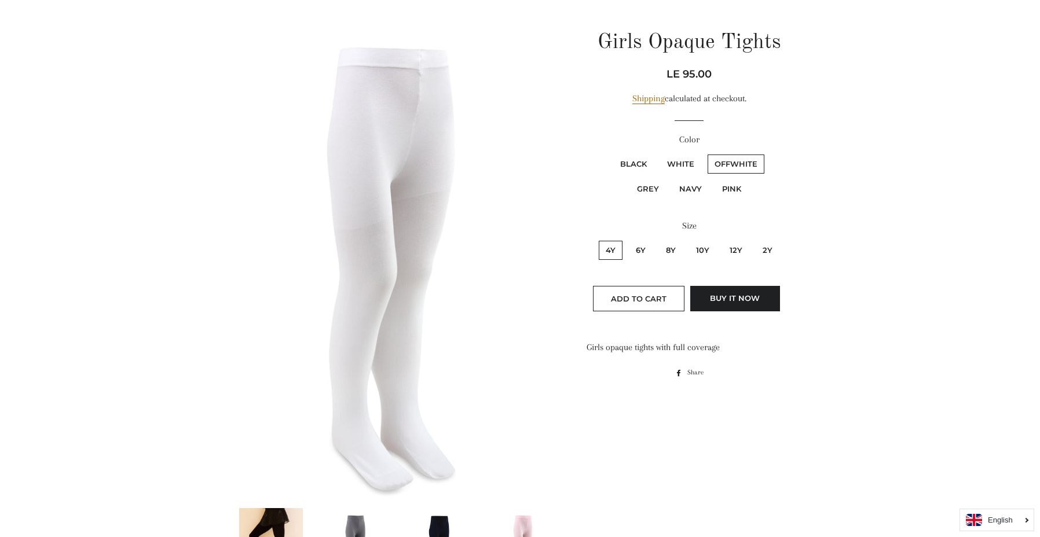
click at [652, 160] on label "Black" at bounding box center [633, 164] width 41 height 19
click at [612, 153] on input "Black" at bounding box center [612, 153] width 1 height 1
radio input "true"
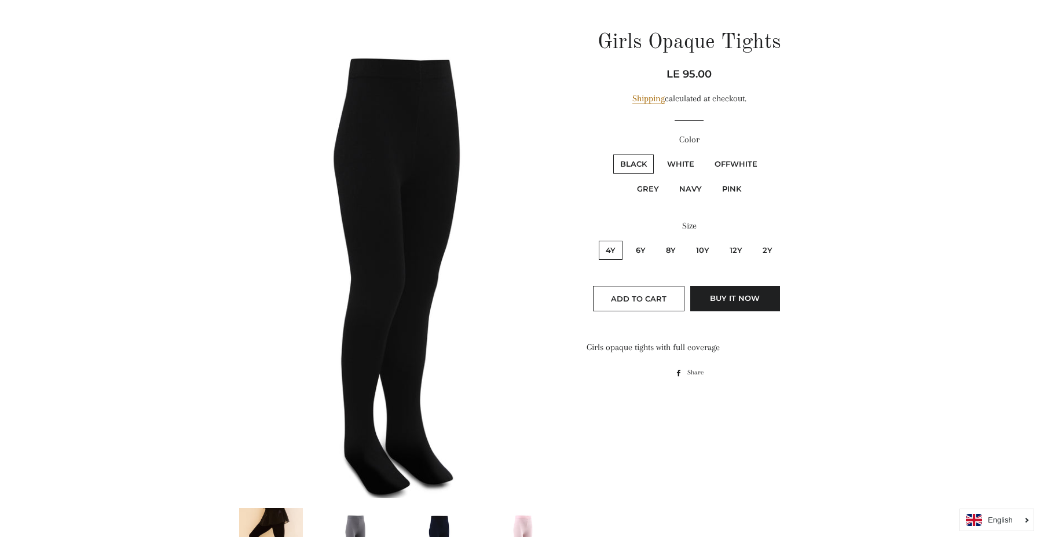
click at [736, 155] on label "OffWhite" at bounding box center [736, 164] width 57 height 19
click at [707, 153] on input "OffWhite" at bounding box center [706, 153] width 1 height 1
radio input "true"
click at [686, 192] on label "Navy" at bounding box center [690, 189] width 36 height 19
click at [671, 178] on input "Navy" at bounding box center [671, 178] width 1 height 1
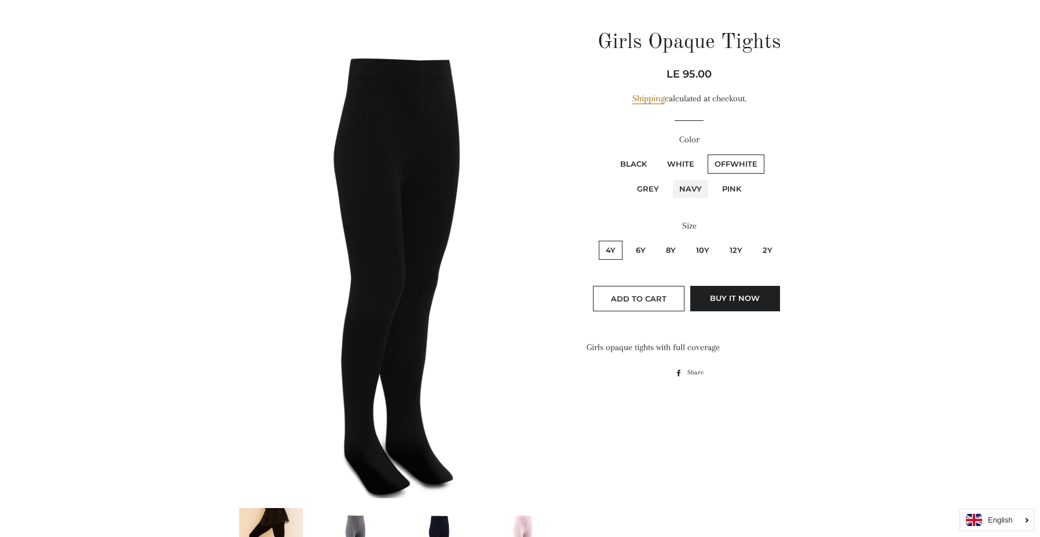
radio input "true"
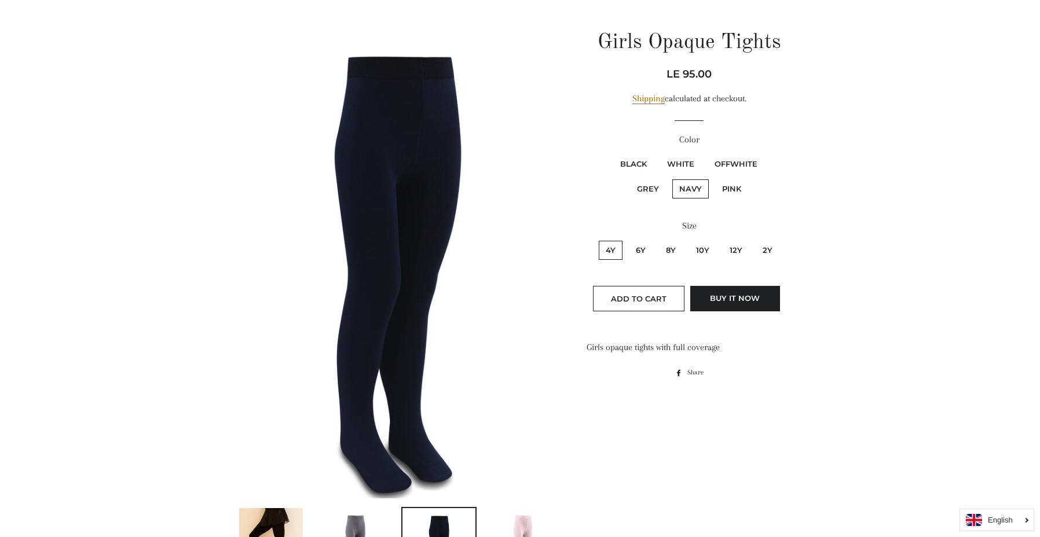
click at [686, 167] on label "White" at bounding box center [680, 164] width 41 height 19
click at [659, 153] on input "White" at bounding box center [658, 153] width 1 height 1
radio input "true"
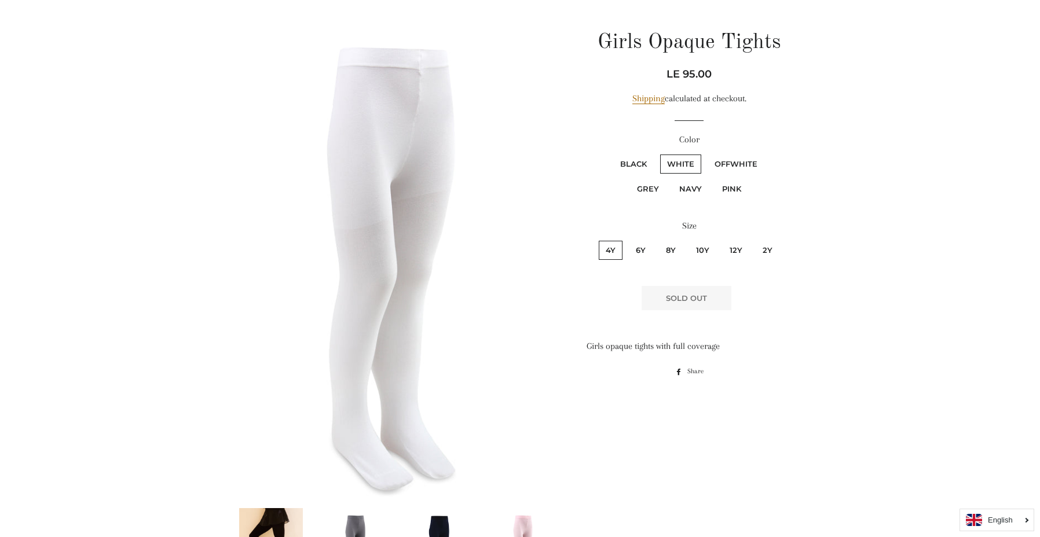
click at [727, 175] on fieldset "Black White OffWhite Grey Navy PINK" at bounding box center [689, 182] width 203 height 58
click at [729, 165] on label "OffWhite" at bounding box center [736, 164] width 57 height 19
click at [707, 153] on input "OffWhite" at bounding box center [706, 153] width 1 height 1
radio input "true"
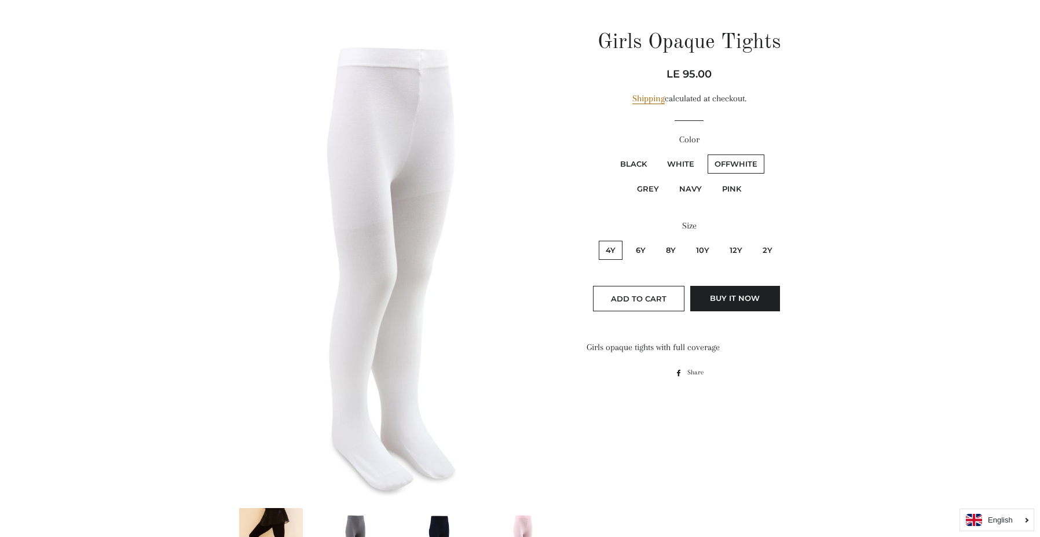
click at [691, 165] on label "White" at bounding box center [680, 164] width 41 height 19
click at [659, 153] on input "White" at bounding box center [658, 153] width 1 height 1
radio input "true"
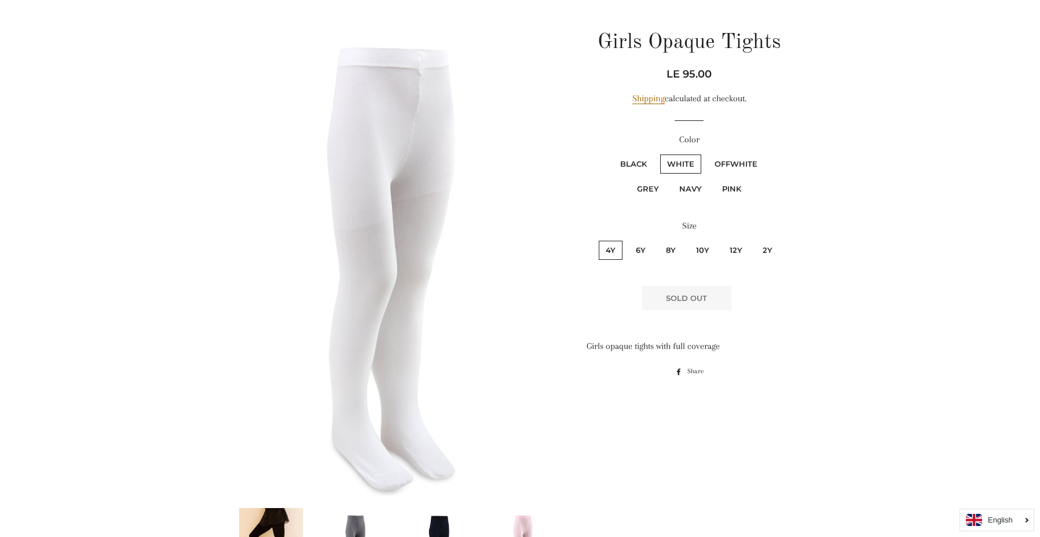
click at [634, 165] on label "Black" at bounding box center [633, 164] width 41 height 19
click at [612, 153] on input "Black" at bounding box center [612, 153] width 1 height 1
radio input "true"
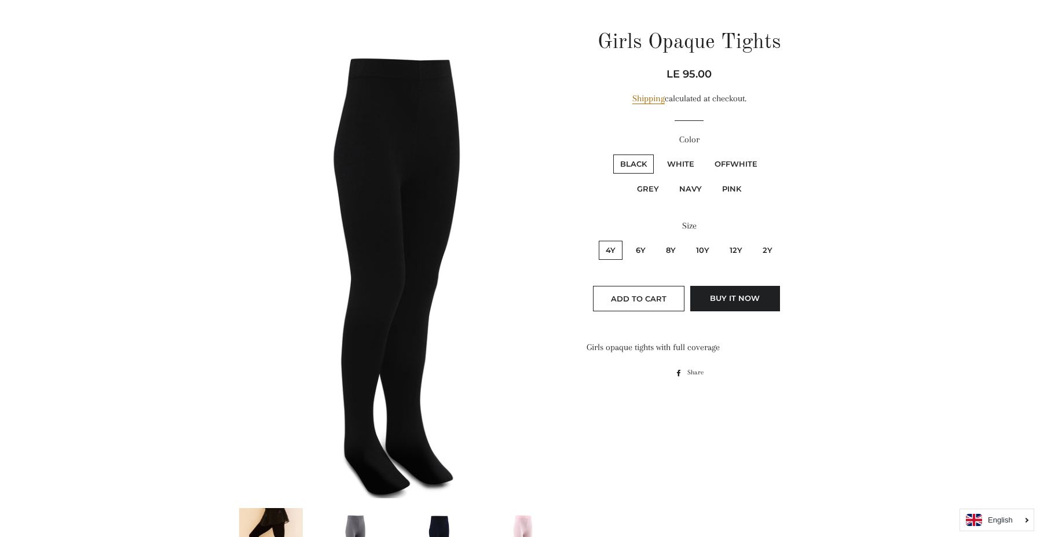
click at [689, 166] on label "White" at bounding box center [680, 164] width 41 height 19
click at [659, 153] on input "White" at bounding box center [658, 153] width 1 height 1
radio input "true"
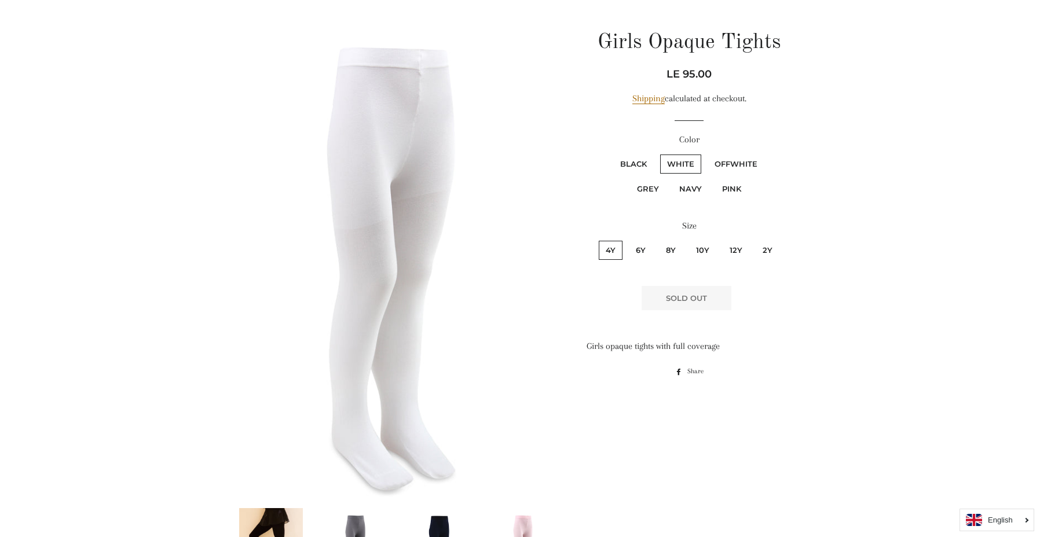
click at [643, 166] on label "Black" at bounding box center [633, 164] width 41 height 19
click at [612, 153] on input "Black" at bounding box center [612, 153] width 1 height 1
radio input "true"
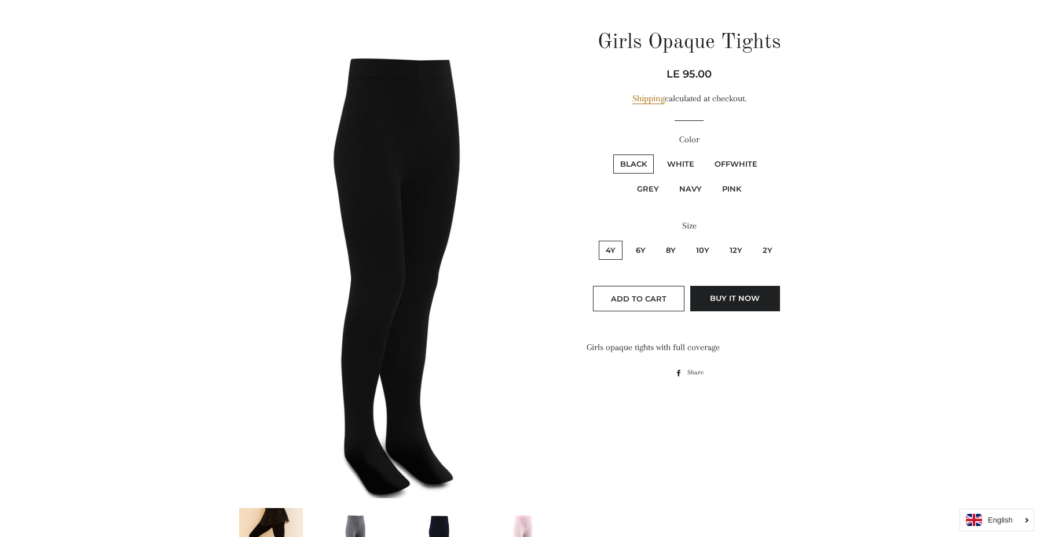
click at [781, 248] on fieldset "4y 6y 8y 10y 12y 2y" at bounding box center [689, 256] width 203 height 34
click at [765, 248] on label "2y" at bounding box center [768, 250] width 24 height 19
click at [755, 240] on input "2y" at bounding box center [754, 239] width 1 height 1
radio input "true"
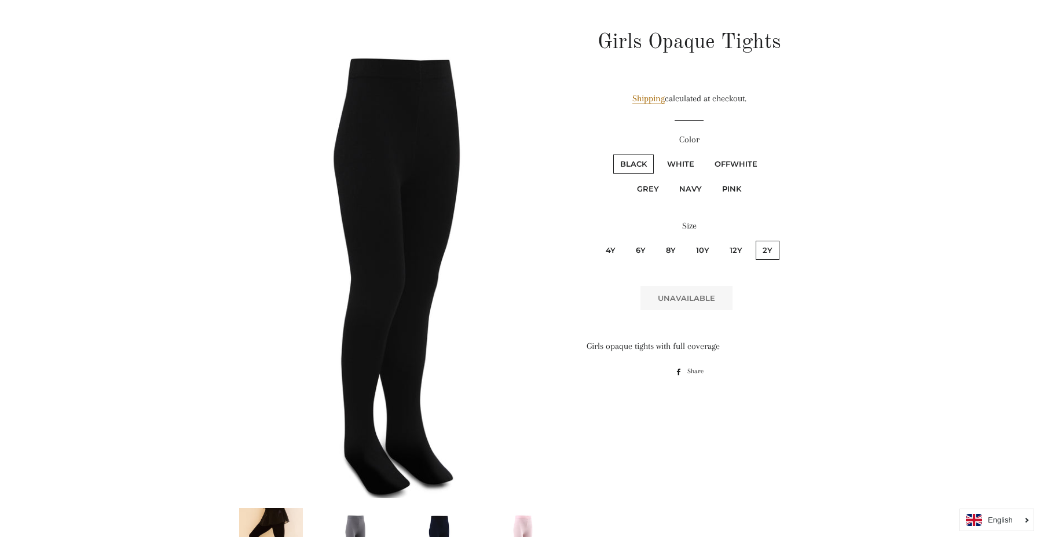
click at [748, 246] on label "12y" at bounding box center [736, 250] width 27 height 19
click at [722, 240] on input "12y" at bounding box center [721, 239] width 1 height 1
radio input "true"
click at [759, 254] on label "2y" at bounding box center [768, 250] width 24 height 19
click at [755, 240] on input "2y" at bounding box center [754, 239] width 1 height 1
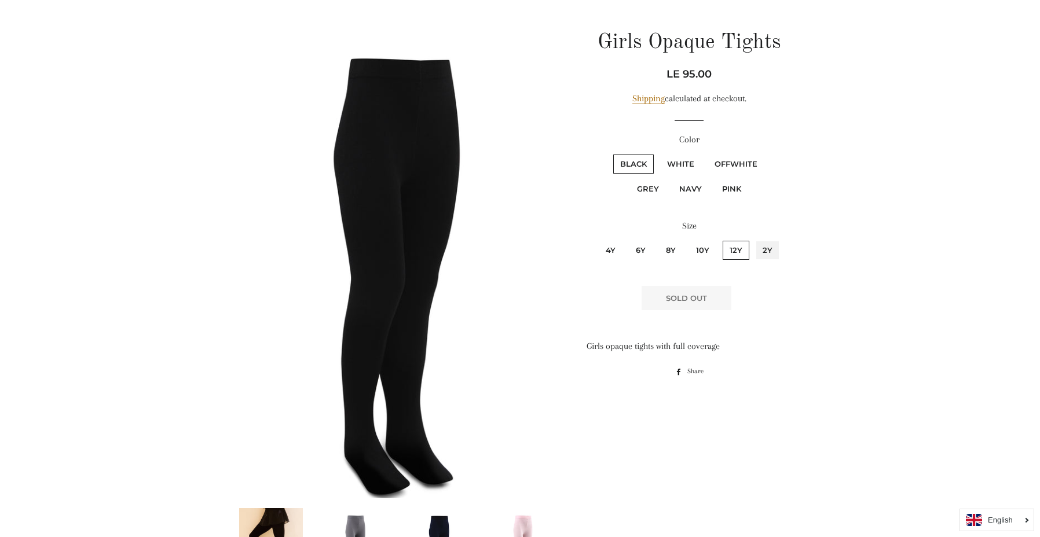
radio input "true"
click at [745, 254] on label "12y" at bounding box center [736, 250] width 27 height 19
click at [722, 240] on input "12y" at bounding box center [721, 239] width 1 height 1
radio input "true"
click at [703, 254] on label "10y" at bounding box center [702, 250] width 27 height 19
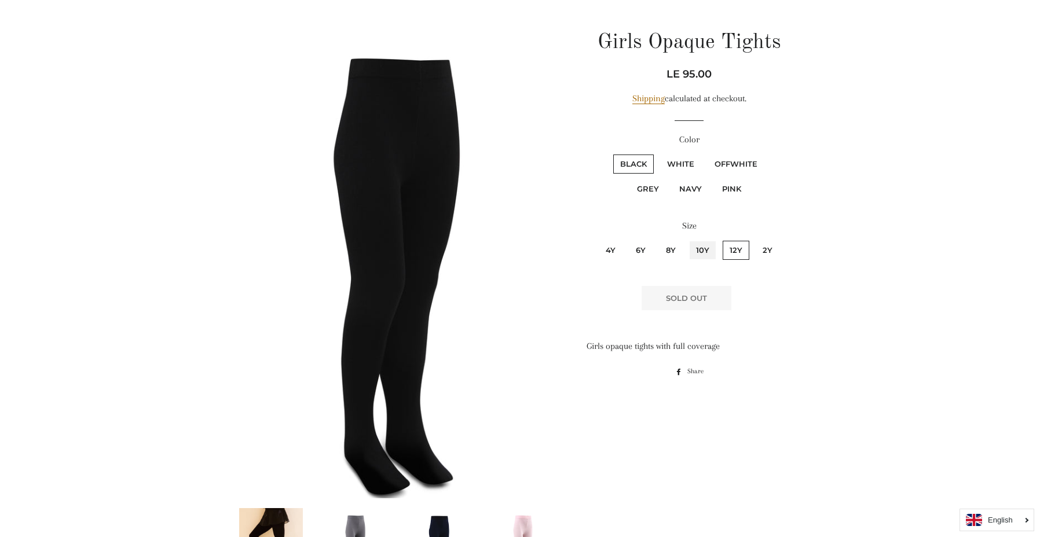
click at [688, 240] on input "10y" at bounding box center [687, 239] width 1 height 1
radio input "true"
click at [679, 254] on label "8y" at bounding box center [671, 250] width 24 height 19
click at [658, 240] on input "8y" at bounding box center [657, 239] width 1 height 1
radio input "true"
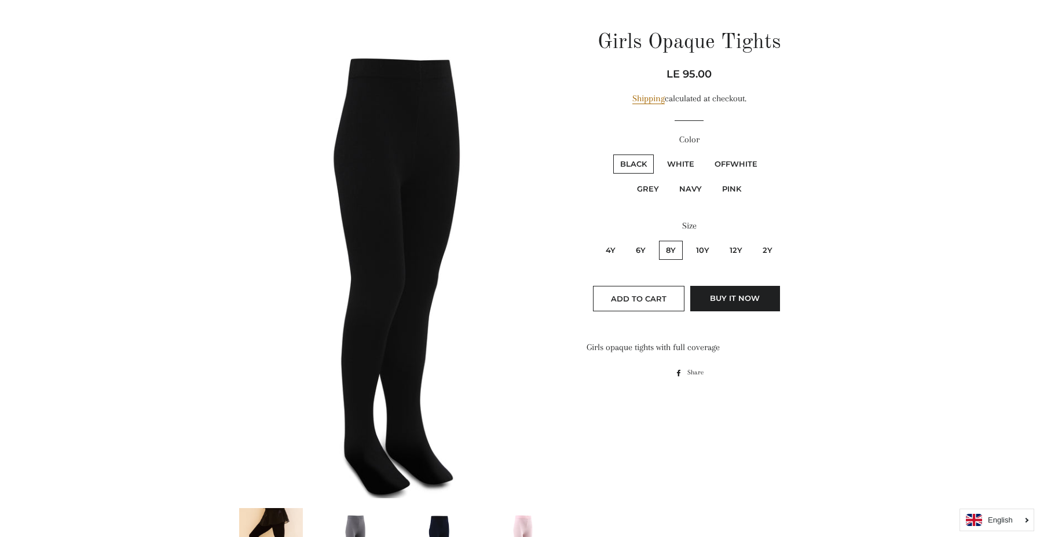
click at [657, 254] on fieldset "4y 6y 8y 10y 12y 2y" at bounding box center [689, 256] width 203 height 34
click at [641, 252] on label "6y" at bounding box center [641, 250] width 24 height 19
click at [628, 240] on input "6y" at bounding box center [627, 239] width 1 height 1
radio input "true"
click at [734, 161] on label "OffWhite" at bounding box center [736, 164] width 57 height 19
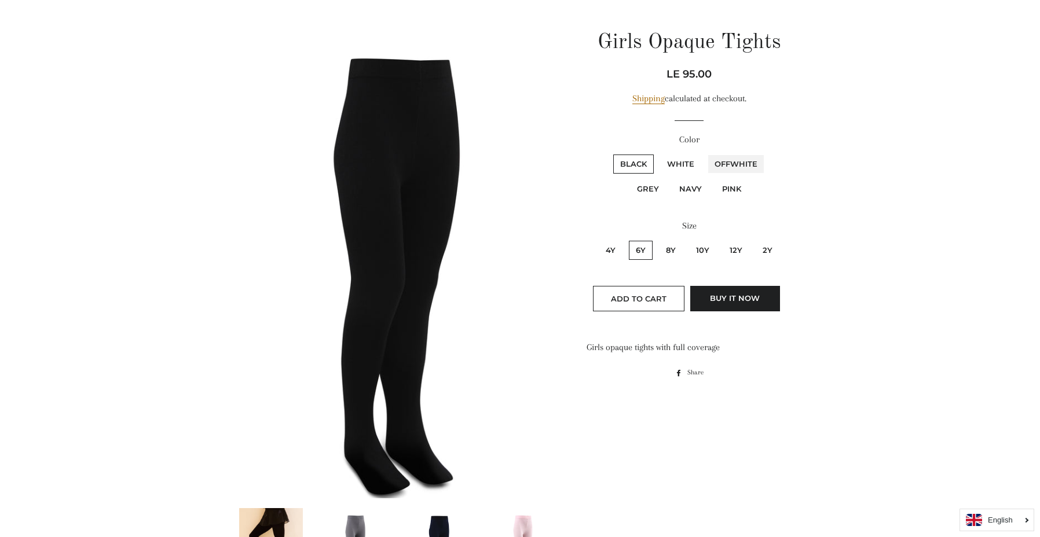
click at [707, 153] on input "OffWhite" at bounding box center [706, 153] width 1 height 1
radio input "true"
click at [728, 249] on label "12y" at bounding box center [736, 250] width 27 height 19
click at [722, 240] on input "12y" at bounding box center [721, 239] width 1 height 1
radio input "true"
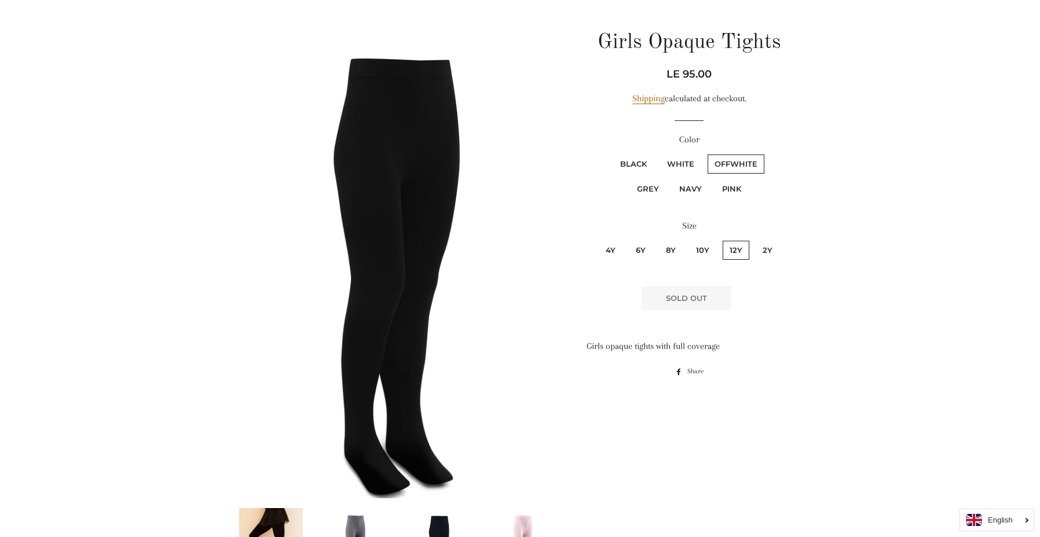
click at [732, 196] on label "PINK" at bounding box center [731, 189] width 33 height 19
click at [714, 178] on input "PINK" at bounding box center [713, 178] width 1 height 1
radio input "true"
click at [719, 258] on fieldset "4y 6y 8y 10y 12y 2y" at bounding box center [689, 256] width 203 height 34
click at [717, 258] on fieldset "4y 6y 8y 10y 12y 2y" at bounding box center [689, 256] width 203 height 34
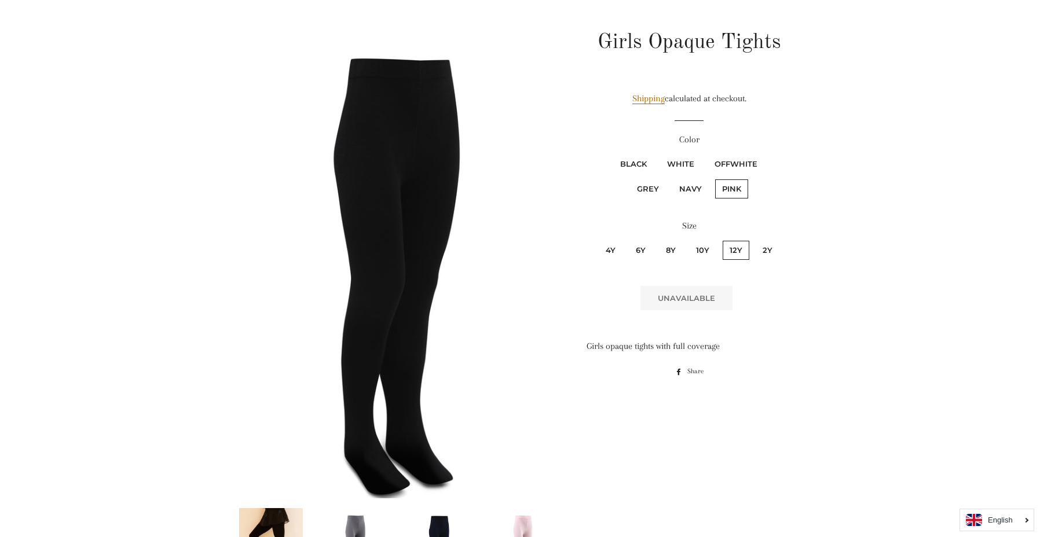
click at [708, 258] on label "10y" at bounding box center [702, 250] width 27 height 19
click at [688, 240] on input "10y" at bounding box center [687, 239] width 1 height 1
radio input "true"
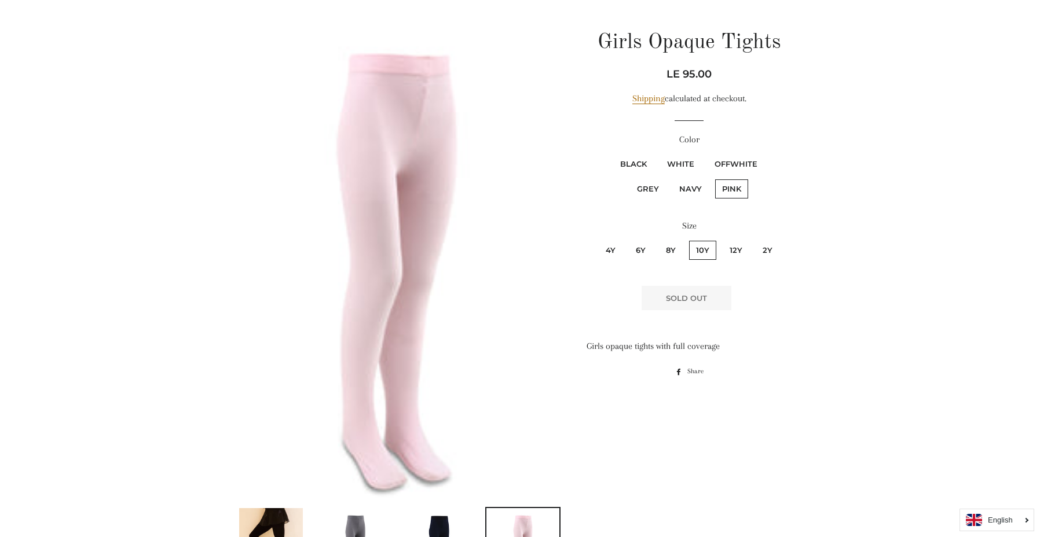
click at [769, 255] on label "2y" at bounding box center [768, 250] width 24 height 19
click at [755, 240] on input "2y" at bounding box center [754, 239] width 1 height 1
radio input "true"
click at [656, 207] on fieldset "Black White OffWhite Grey Navy PINK" at bounding box center [689, 182] width 203 height 58
click at [654, 204] on fieldset "Black White OffWhite Grey Navy PINK" at bounding box center [689, 182] width 203 height 58
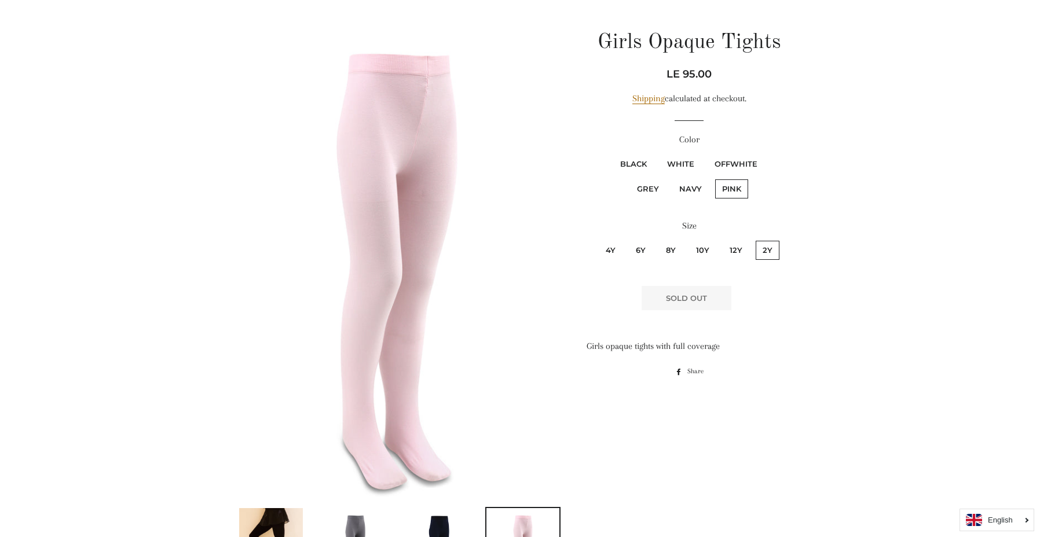
click at [654, 199] on fieldset "Black White OffWhite Grey Navy PINK" at bounding box center [689, 182] width 203 height 58
click at [654, 188] on label "Grey" at bounding box center [648, 189] width 36 height 19
click at [767, 153] on input "Grey" at bounding box center [767, 153] width 1 height 1
radio input "true"
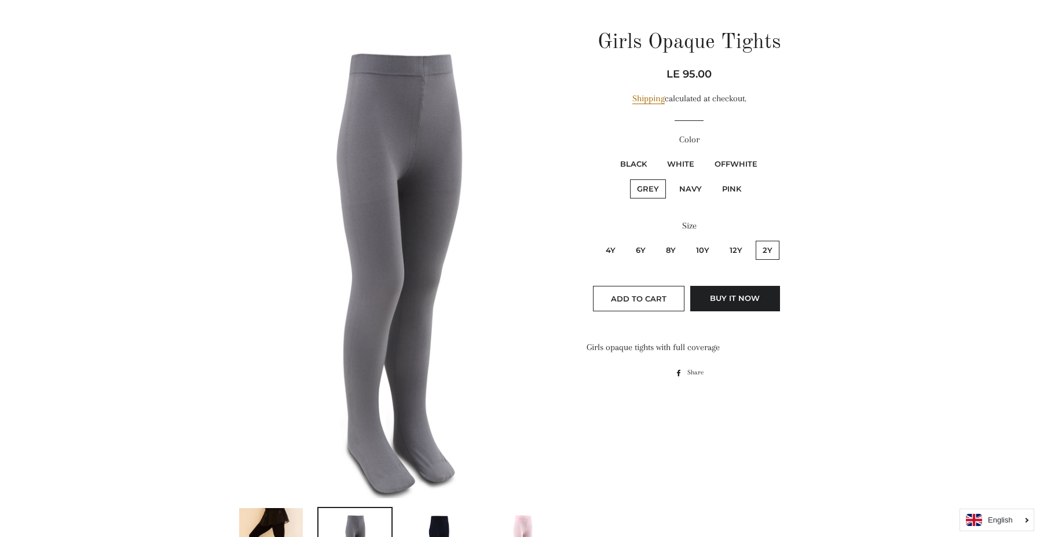
click at [727, 250] on label "12y" at bounding box center [736, 250] width 27 height 19
click at [722, 240] on input "12y" at bounding box center [721, 239] width 1 height 1
radio input "true"
click at [703, 250] on label "10y" at bounding box center [702, 250] width 27 height 19
click at [688, 240] on input "10y" at bounding box center [687, 239] width 1 height 1
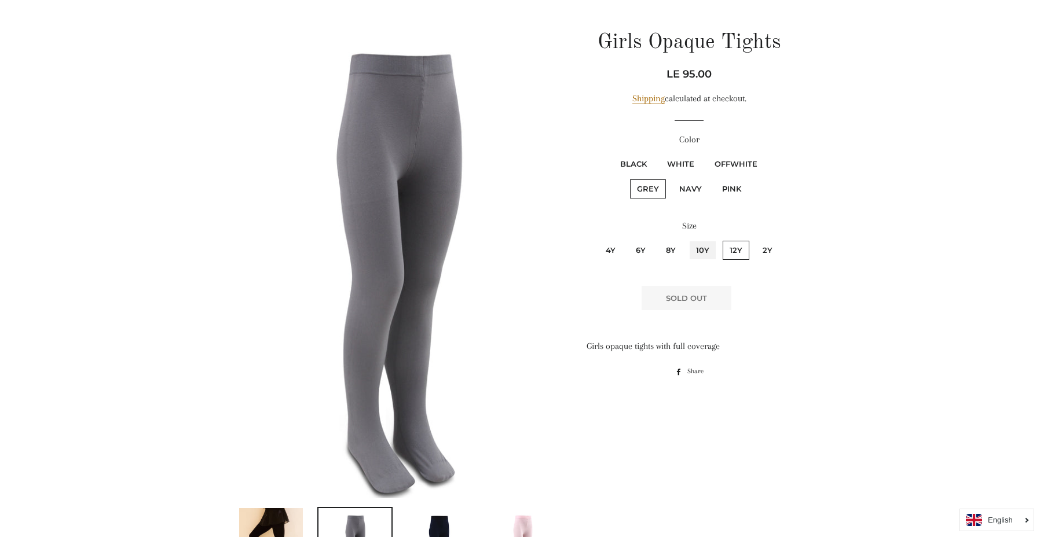
radio input "true"
click at [763, 248] on label "2y" at bounding box center [768, 250] width 24 height 19
click at [755, 240] on input "2y" at bounding box center [754, 239] width 1 height 1
radio input "true"
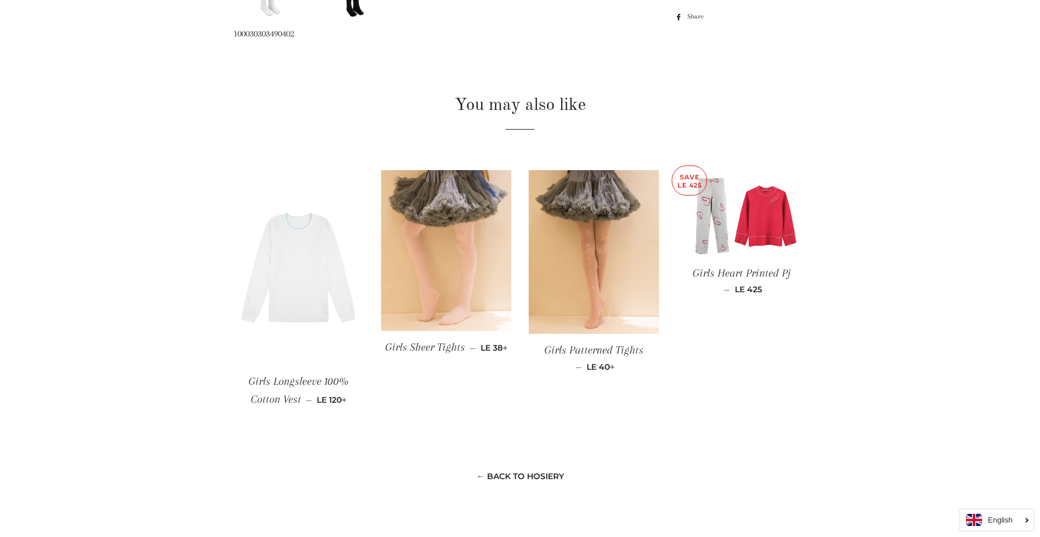
scroll to position [783, 0]
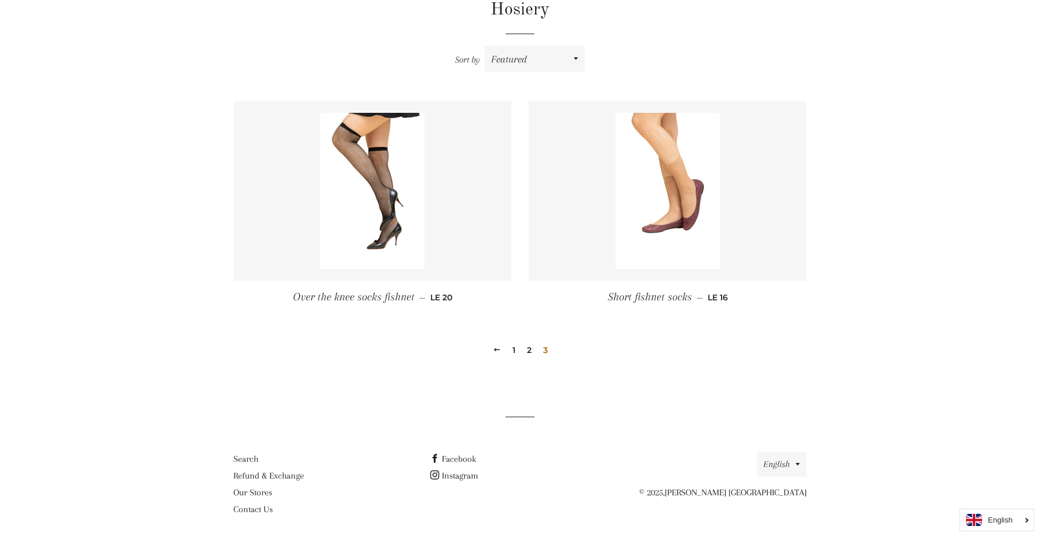
scroll to position [400, 0]
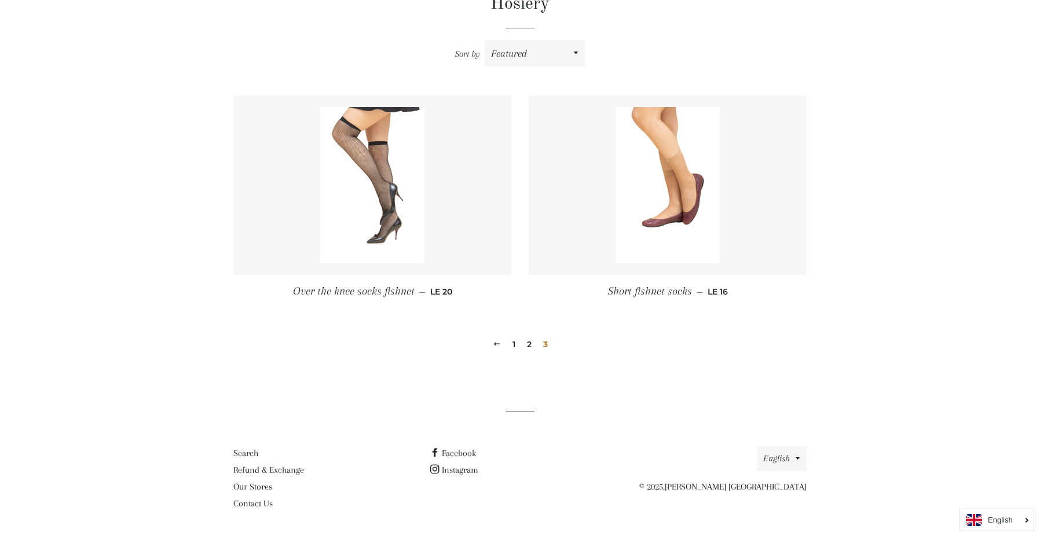
click at [347, 149] on img at bounding box center [372, 185] width 104 height 156
